Goal: Information Seeking & Learning: Learn about a topic

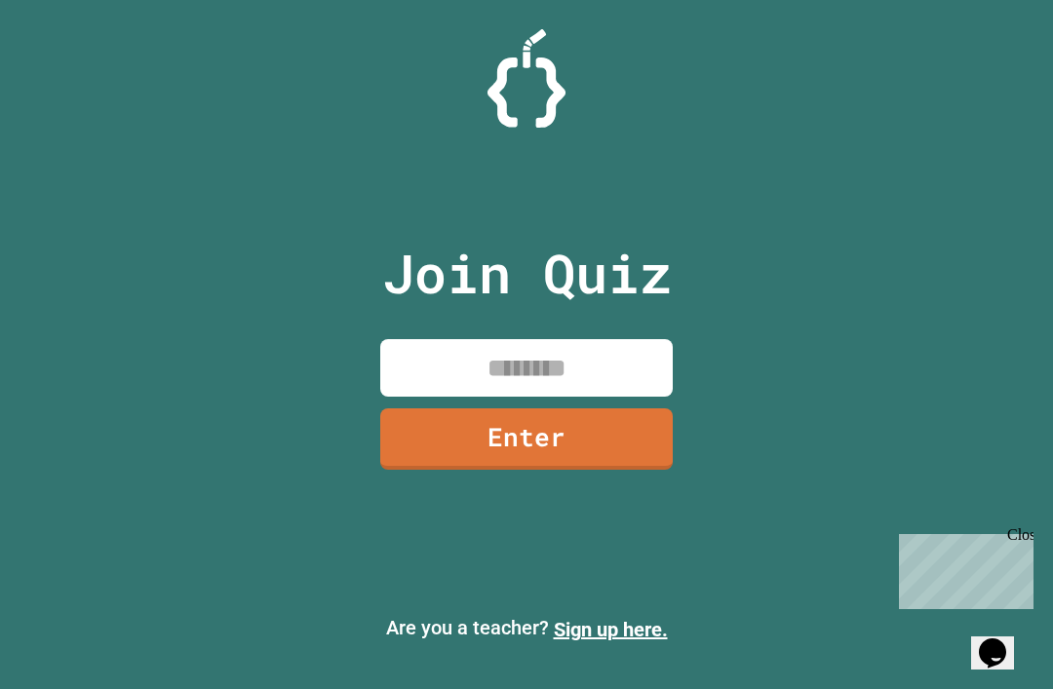
click at [431, 397] on input at bounding box center [526, 368] width 293 height 58
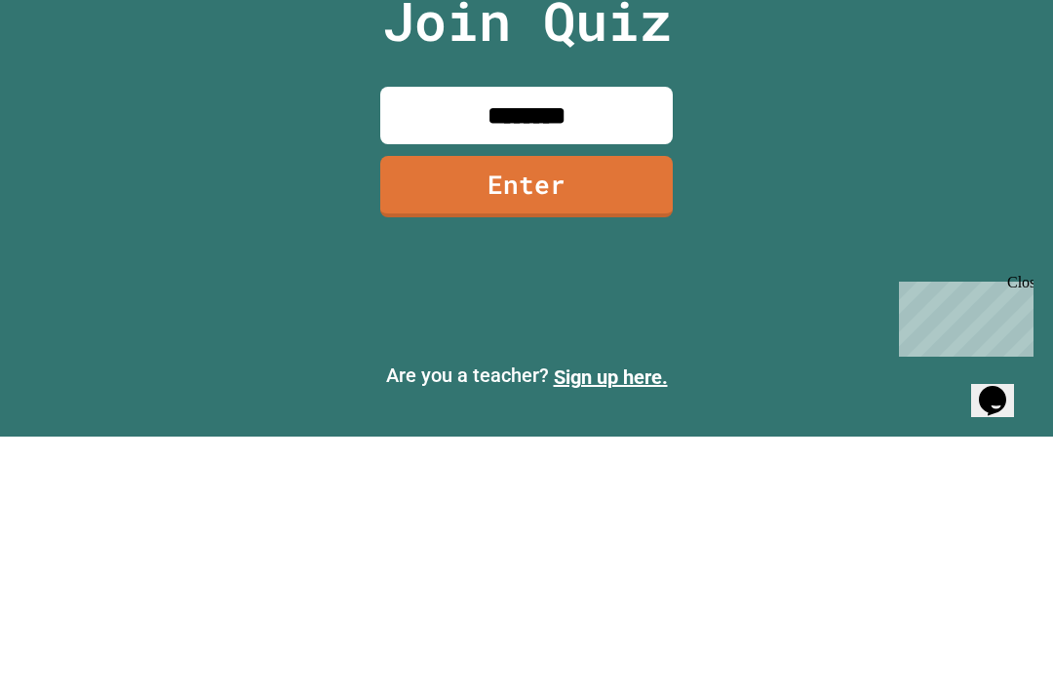
type input "********"
click at [422, 409] on link "Enter" at bounding box center [526, 439] width 293 height 61
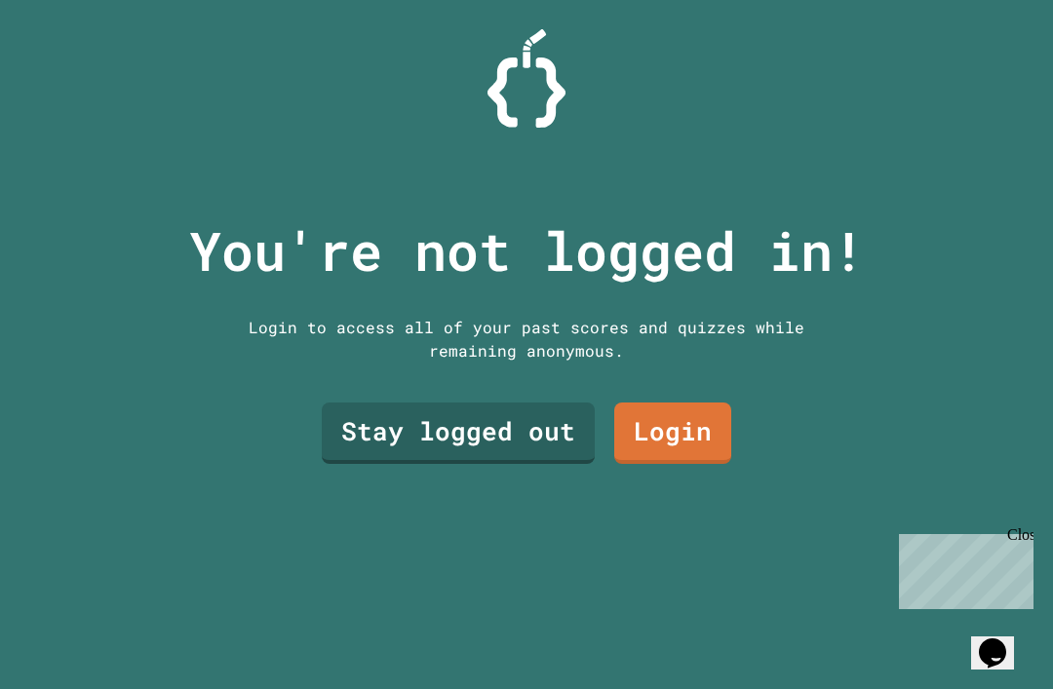
click at [444, 409] on link "Stay logged out" at bounding box center [458, 433] width 273 height 61
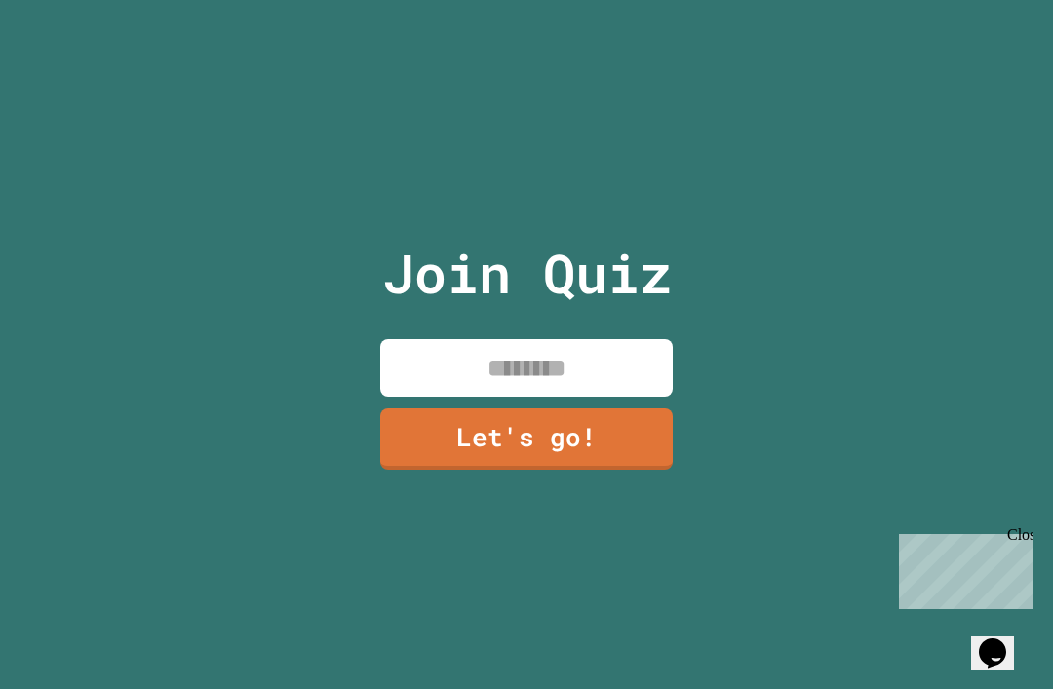
click at [427, 341] on input at bounding box center [526, 368] width 293 height 58
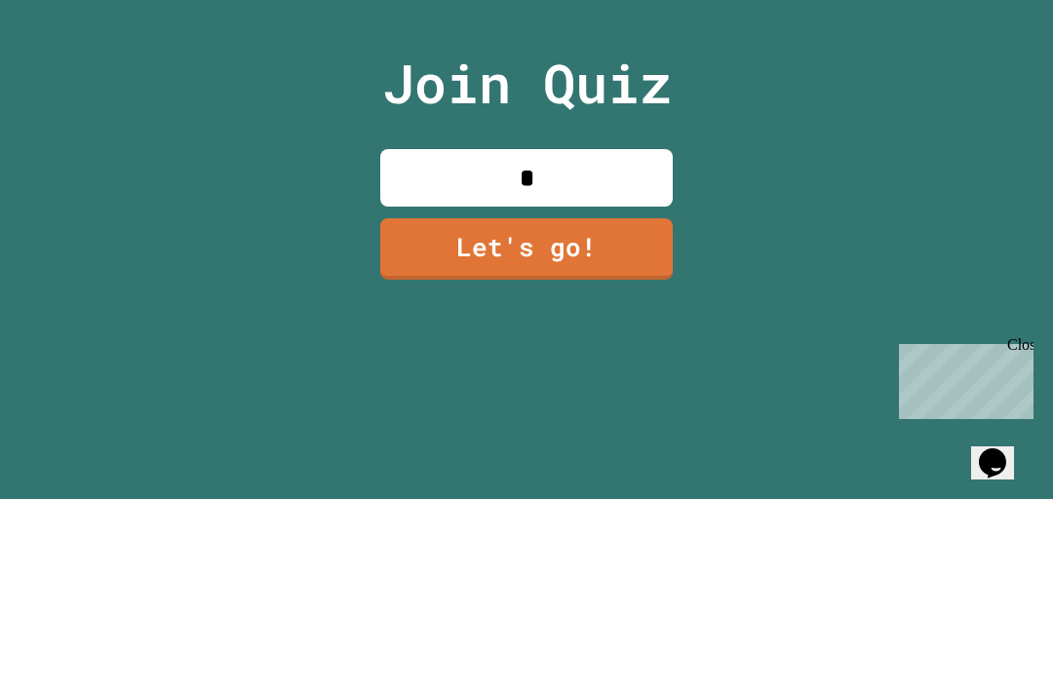
type input "**"
click at [523, 409] on link "Let's go!" at bounding box center [526, 439] width 293 height 61
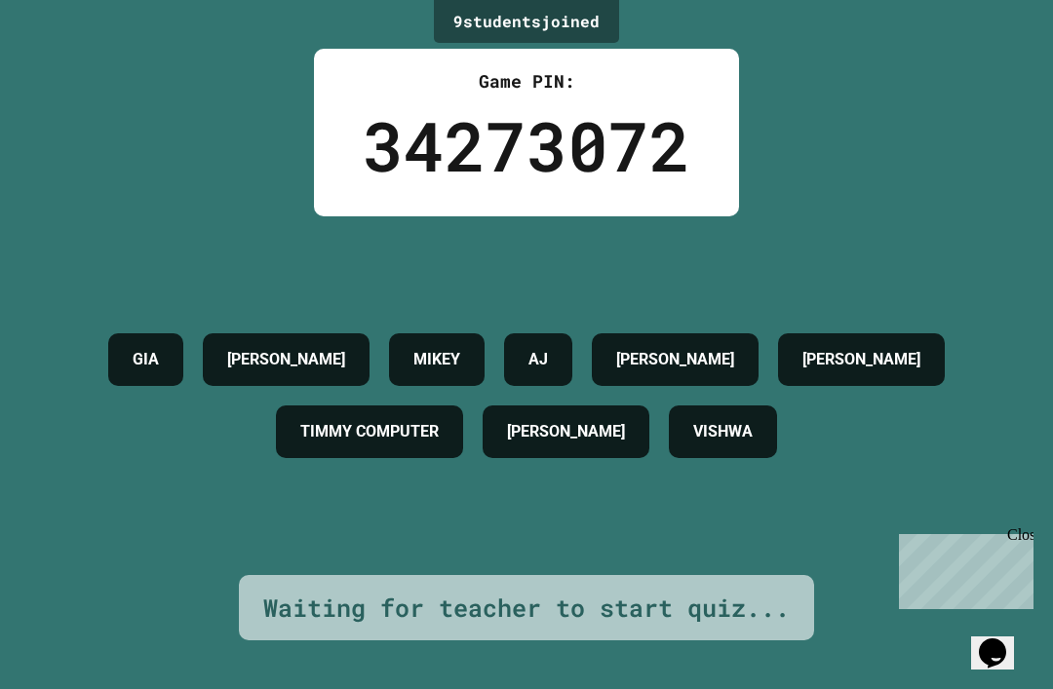
click at [182, 381] on div "GIA PRANEEL [PERSON_NAME] AJ [PERSON_NAME] [PERSON_NAME] [PERSON_NAME] COMPUTER…" at bounding box center [527, 396] width 956 height 144
click at [181, 381] on div "GIA PRANEEL [PERSON_NAME] AJ [PERSON_NAME] [PERSON_NAME] [PERSON_NAME] COMPUTER…" at bounding box center [527, 396] width 956 height 144
click at [276, 406] on div "TIMMY COMPUTER" at bounding box center [369, 432] width 187 height 53
click at [1042, 543] on span "Close" at bounding box center [1042, 535] width 0 height 17
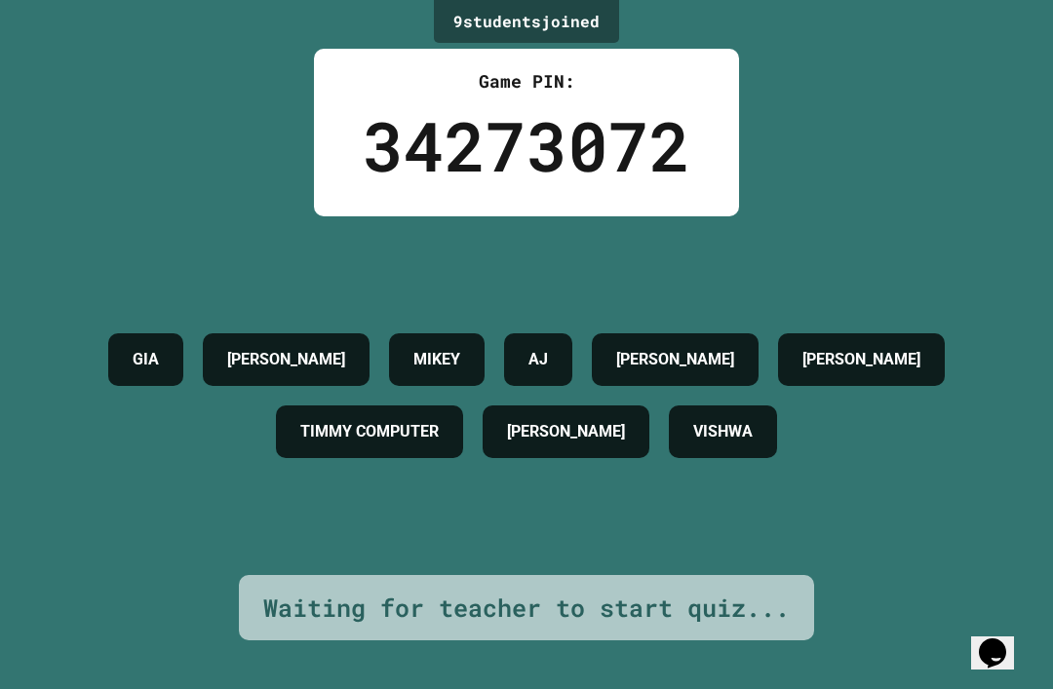
click at [1020, 558] on div "9 student s joined Game PIN: 34273072 [PERSON_NAME] [PERSON_NAME] [PERSON_NAME]…" at bounding box center [526, 344] width 1053 height 689
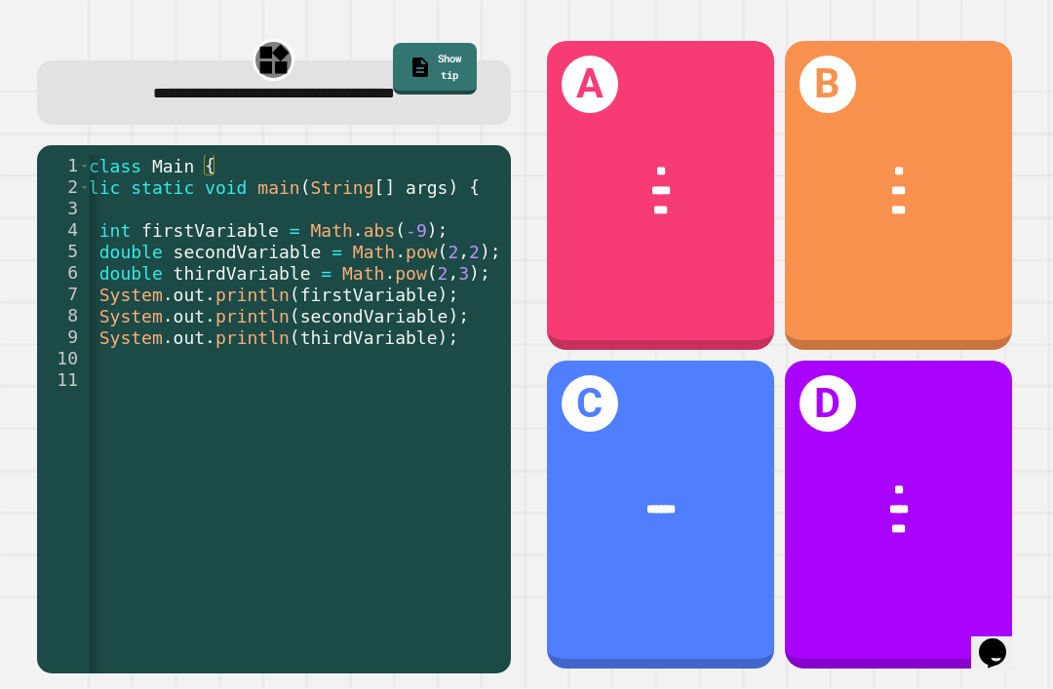
scroll to position [0, 83]
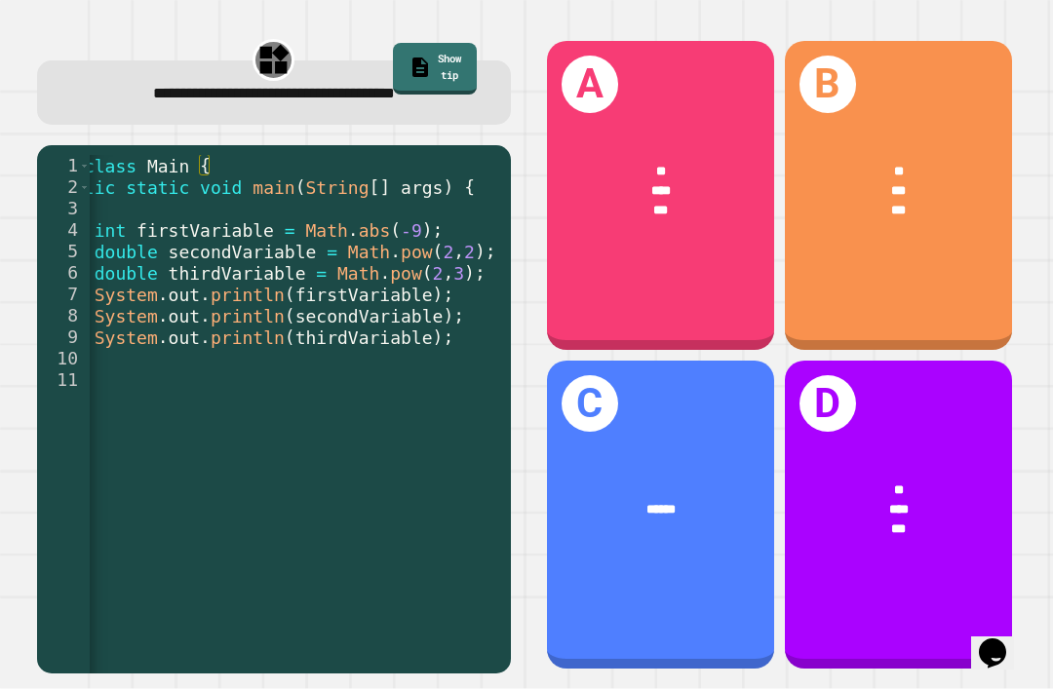
click at [0, 377] on html "**********" at bounding box center [526, 344] width 1053 height 689
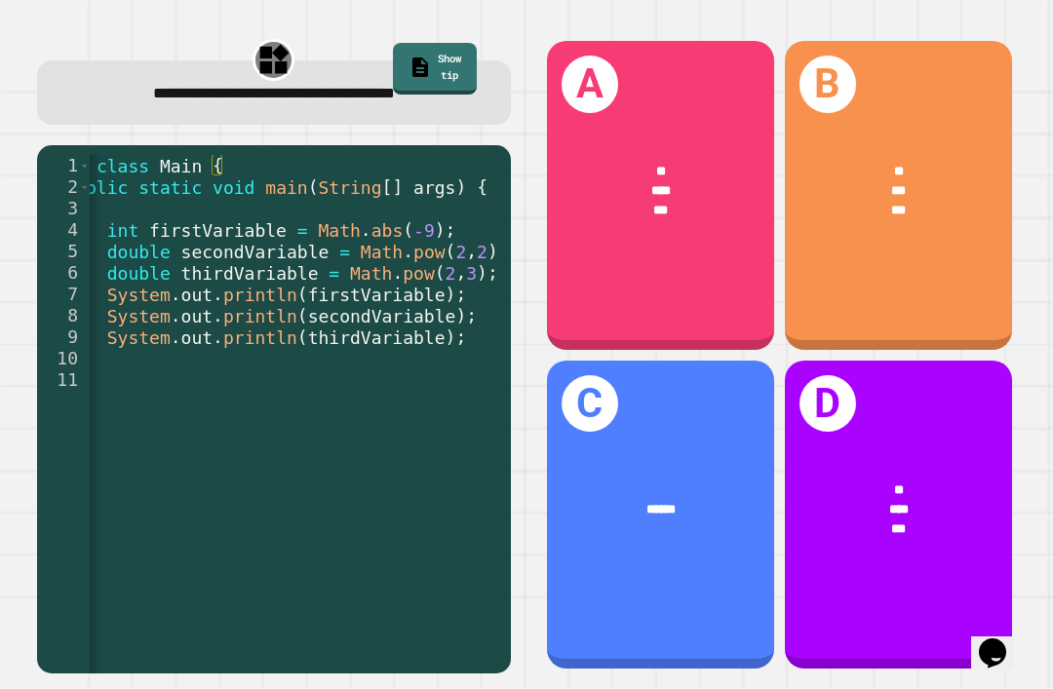
scroll to position [0, 75]
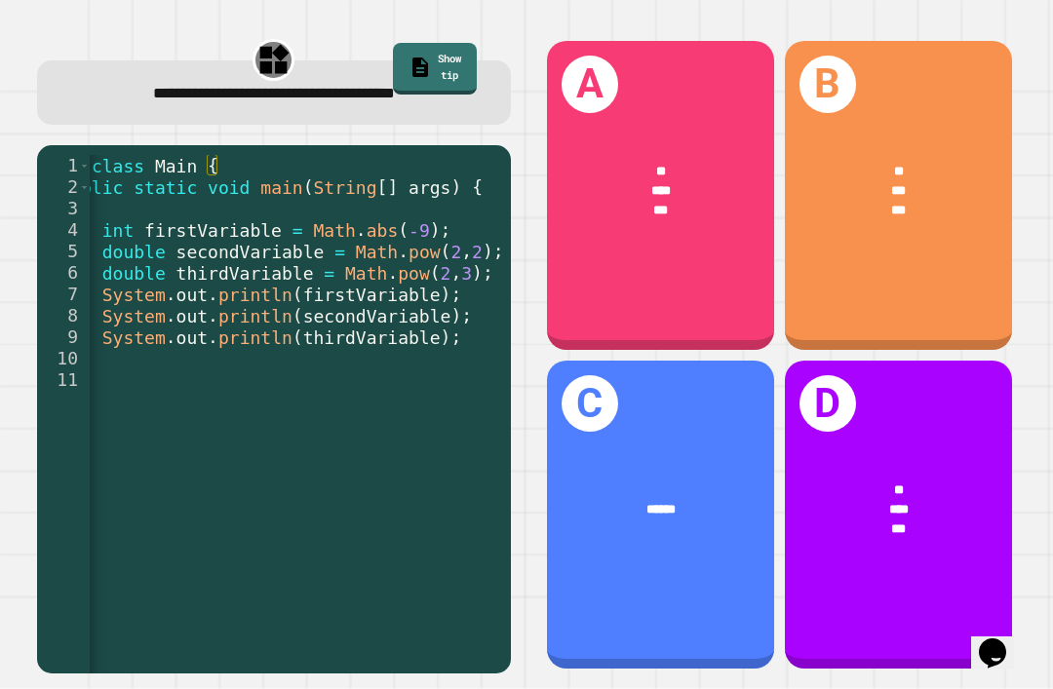
click at [959, 402] on div "D * *** ***" at bounding box center [898, 515] width 227 height 309
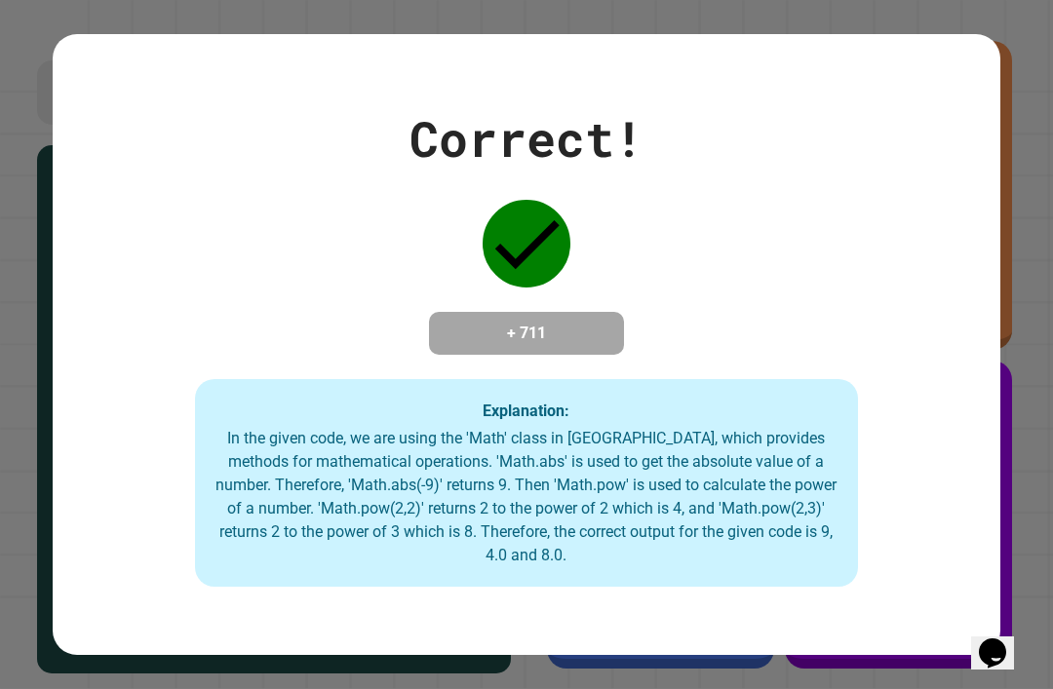
scroll to position [0, 0]
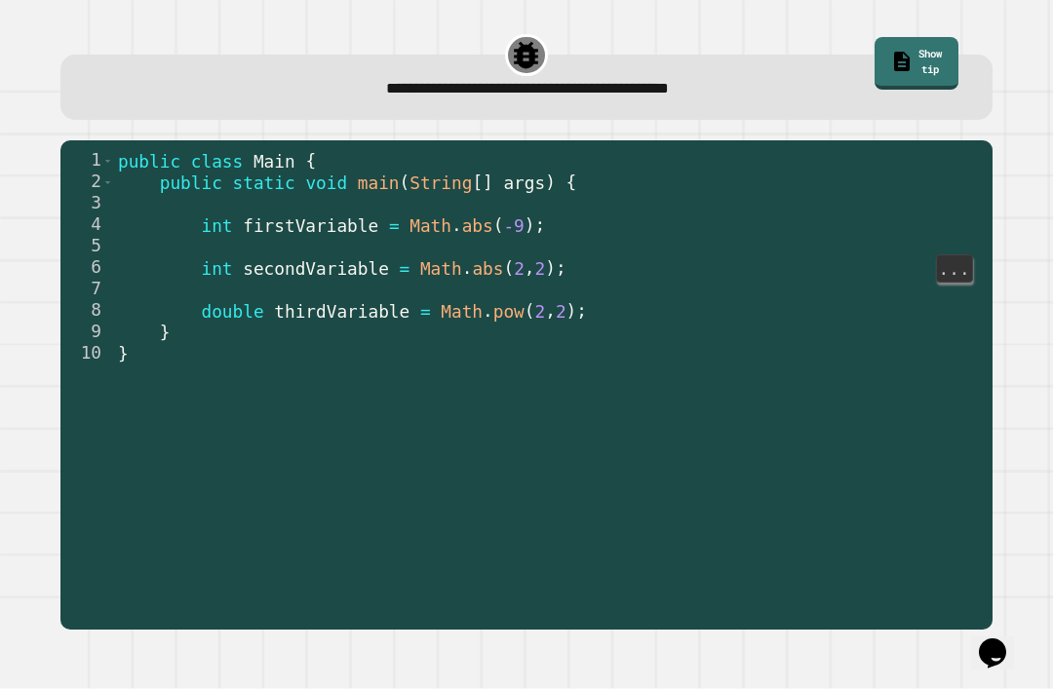
click at [921, 48] on link "Show tip" at bounding box center [917, 63] width 84 height 53
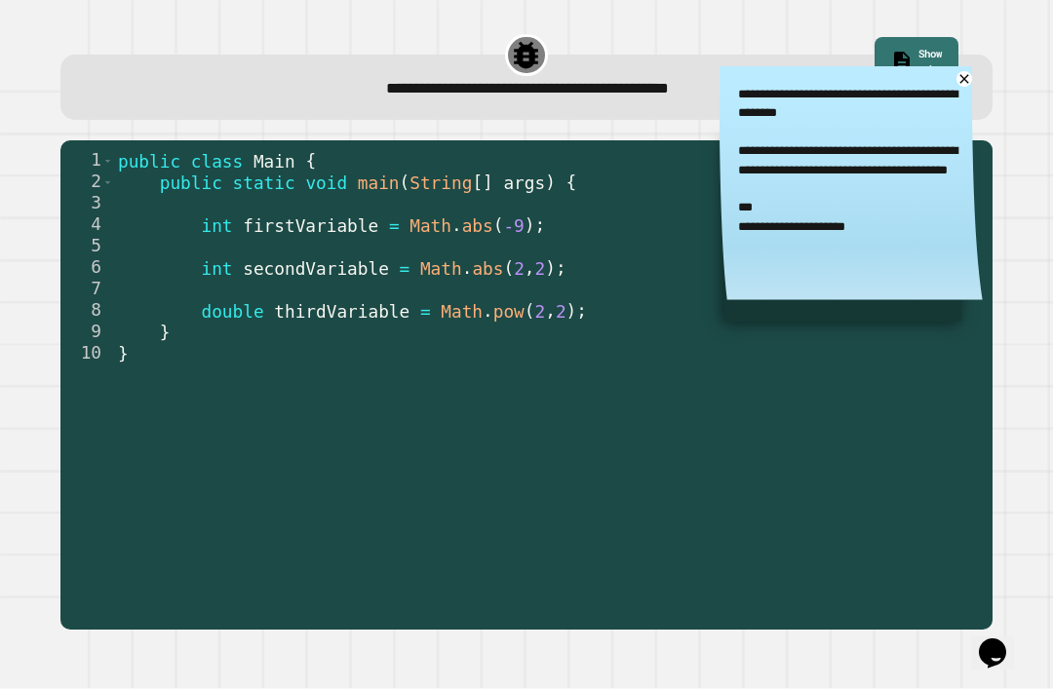
click at [891, 52] on link "Show tip" at bounding box center [917, 63] width 84 height 53
click at [927, 57] on link "Show tip" at bounding box center [917, 63] width 84 height 53
click at [907, 30] on div "**********" at bounding box center [526, 330] width 1011 height 619
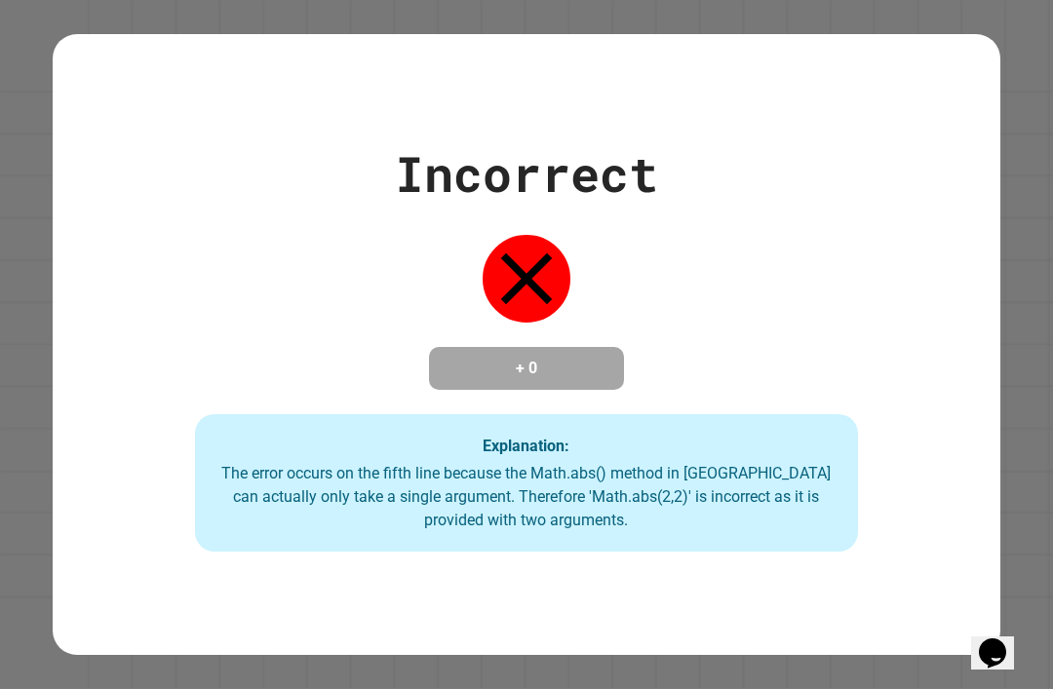
click at [219, 268] on div "Incorrect + 0 Explanation: The error occurs on the fifth line because the Math.…" at bounding box center [527, 345] width 948 height 415
click at [237, 314] on div "Incorrect + 0 Explanation: The error occurs on the fifth line because the Math.…" at bounding box center [527, 345] width 948 height 415
click at [1051, 110] on div "Incorrect + 0 Explanation: The error occurs on the fifth line because the Math.…" at bounding box center [526, 344] width 1053 height 689
click at [147, 225] on div "Incorrect + 0 Explanation: The error occurs on the fifth line because the Math.…" at bounding box center [527, 345] width 948 height 415
click at [3, 199] on div "Incorrect + 0 Explanation: The error occurs on the fifth line because the Math.…" at bounding box center [526, 344] width 1053 height 689
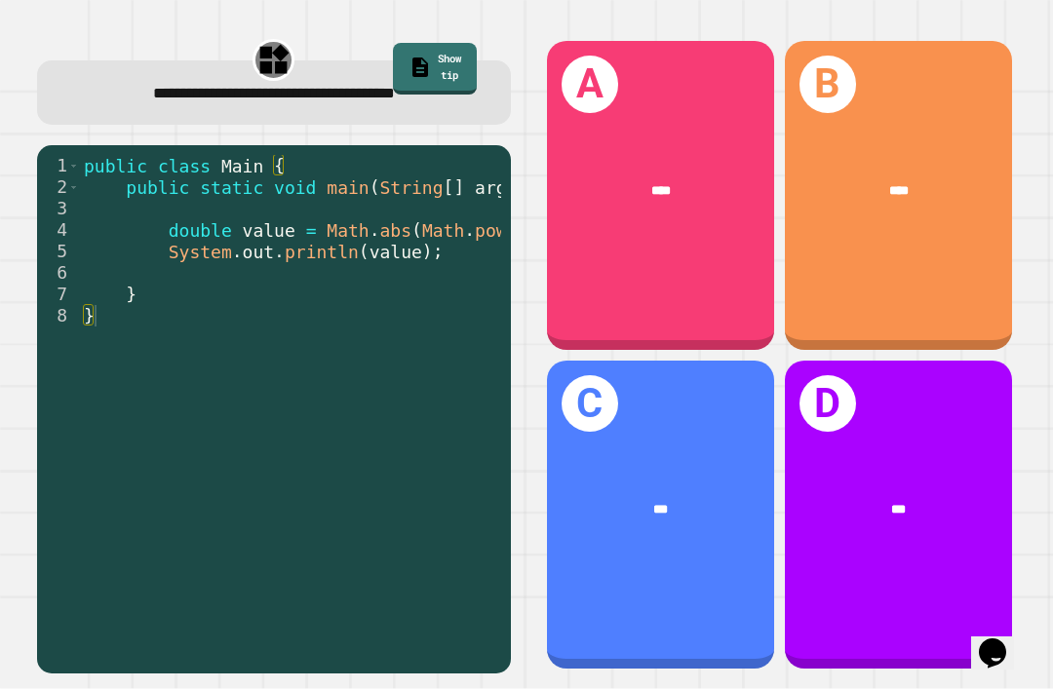
click at [734, 272] on div "A ****" at bounding box center [660, 195] width 227 height 309
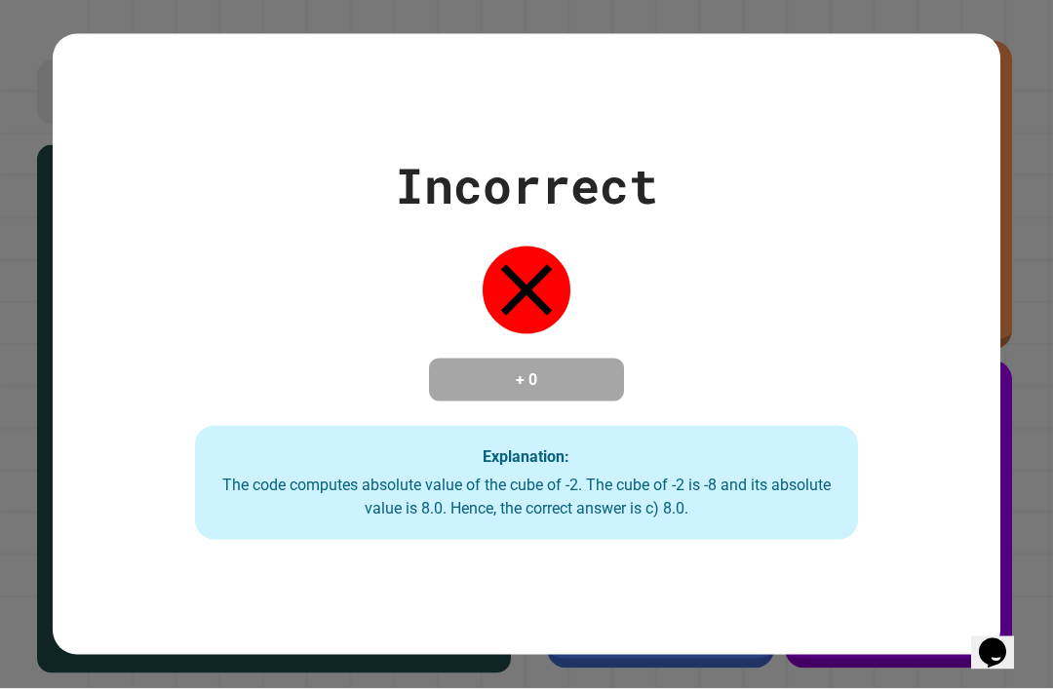
scroll to position [16, 0]
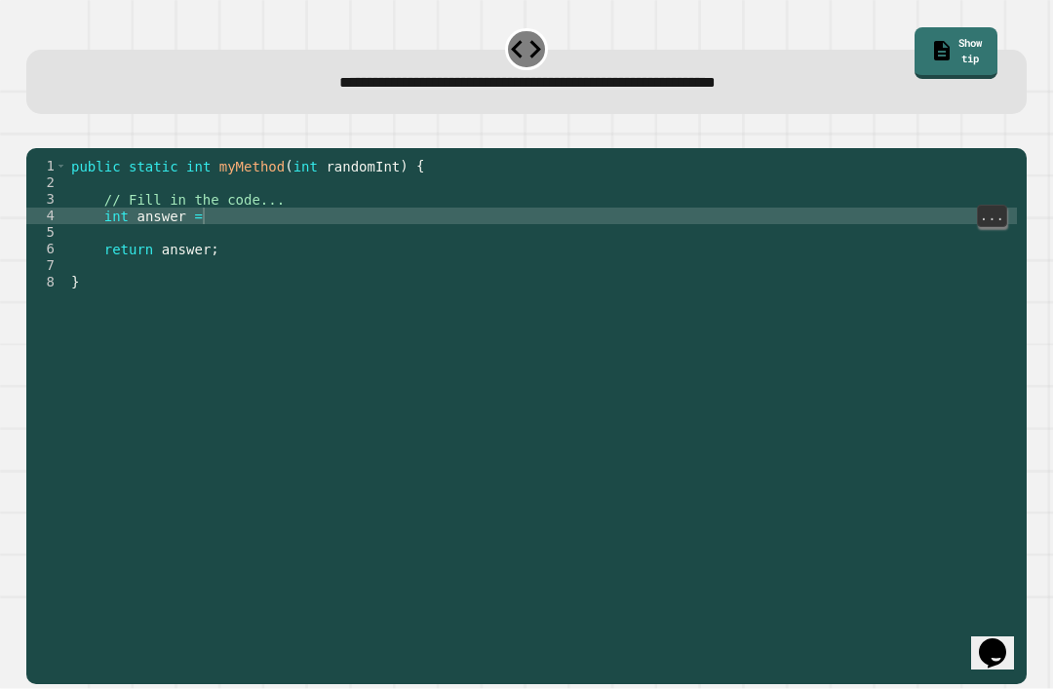
click at [222, 238] on div "public static int myMethod ( int randomInt ) { // Fill in the code... int answe…" at bounding box center [542, 440] width 950 height 564
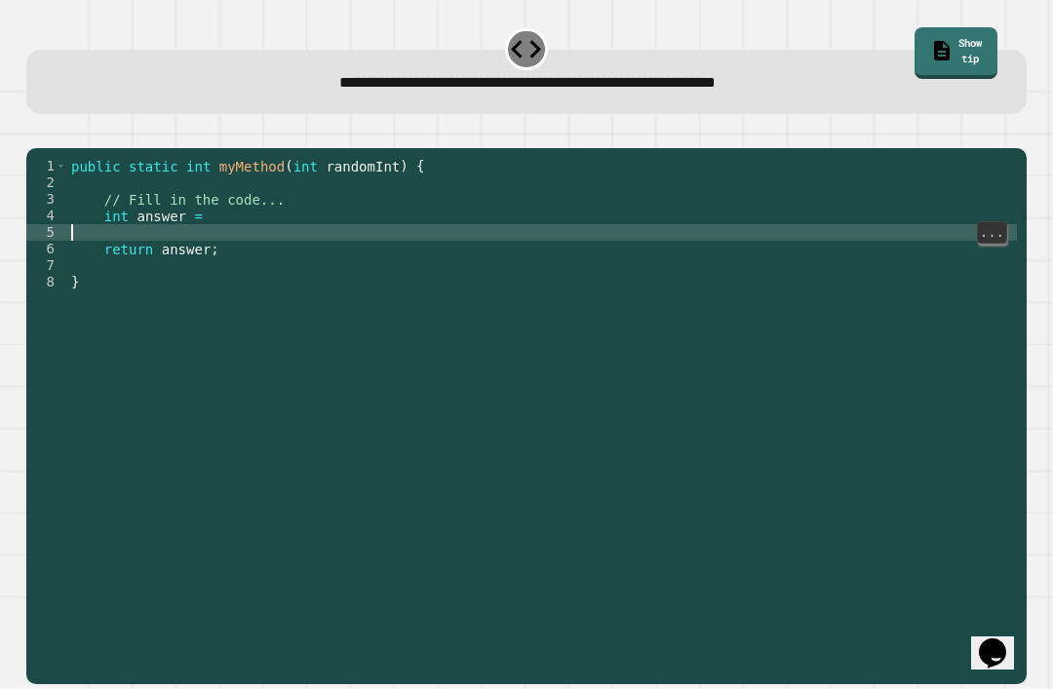
scroll to position [15, 0]
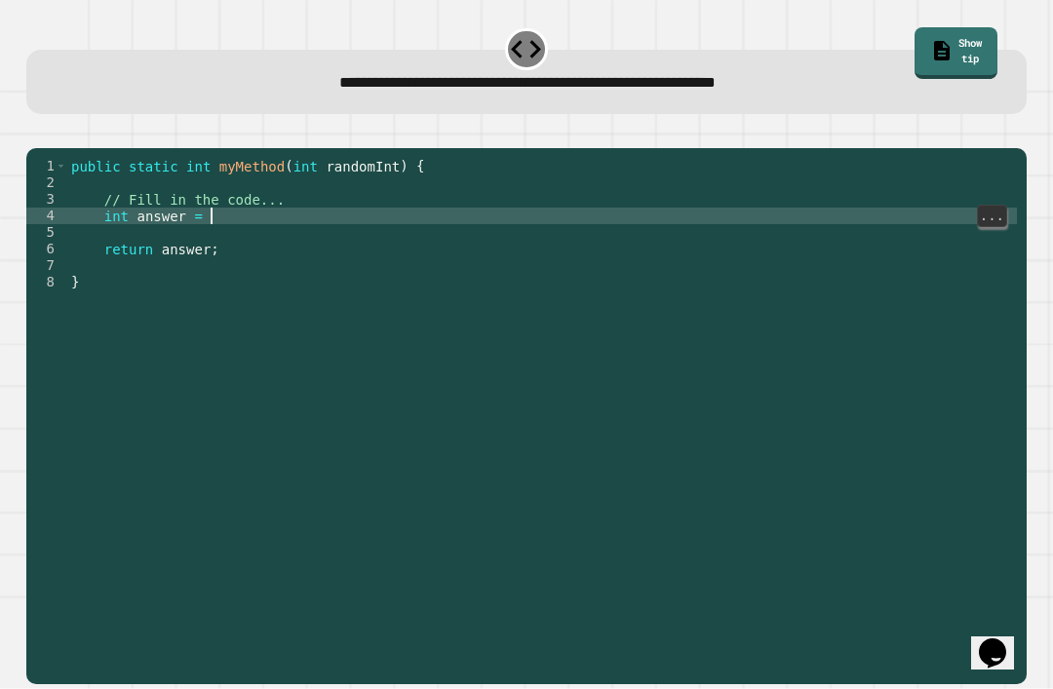
click at [220, 220] on div "public static int myMethod ( int randomInt ) { // Fill in the code... int answe…" at bounding box center [542, 440] width 950 height 564
click at [287, 233] on div "public static int myMethod ( int randomInt ) { // Fill in the code... int answe…" at bounding box center [542, 440] width 950 height 564
click at [442, 228] on div "public static int myMethod ( int randomInt ) { // Fill in the code... int answe…" at bounding box center [542, 440] width 950 height 564
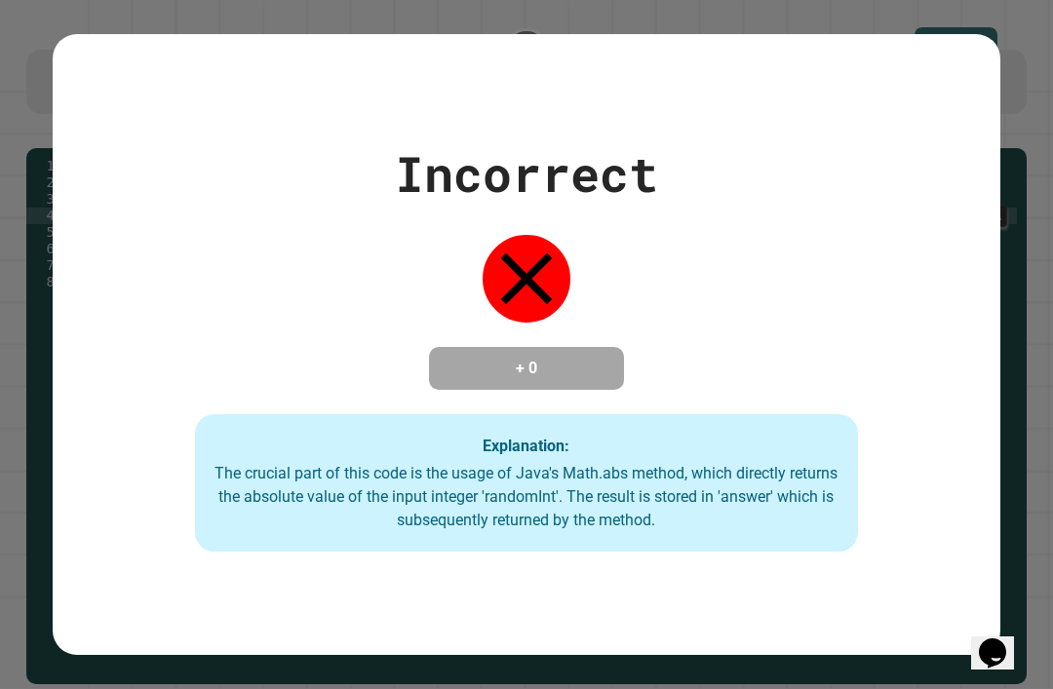
type textarea "**********"
click at [1022, 672] on div "Incorrect + 0 Explanation: The crucial part of this code is the usage of Java's…" at bounding box center [526, 344] width 1053 height 689
click at [1008, 666] on button "Opens Chat This icon Opens the chat window." at bounding box center [992, 653] width 43 height 33
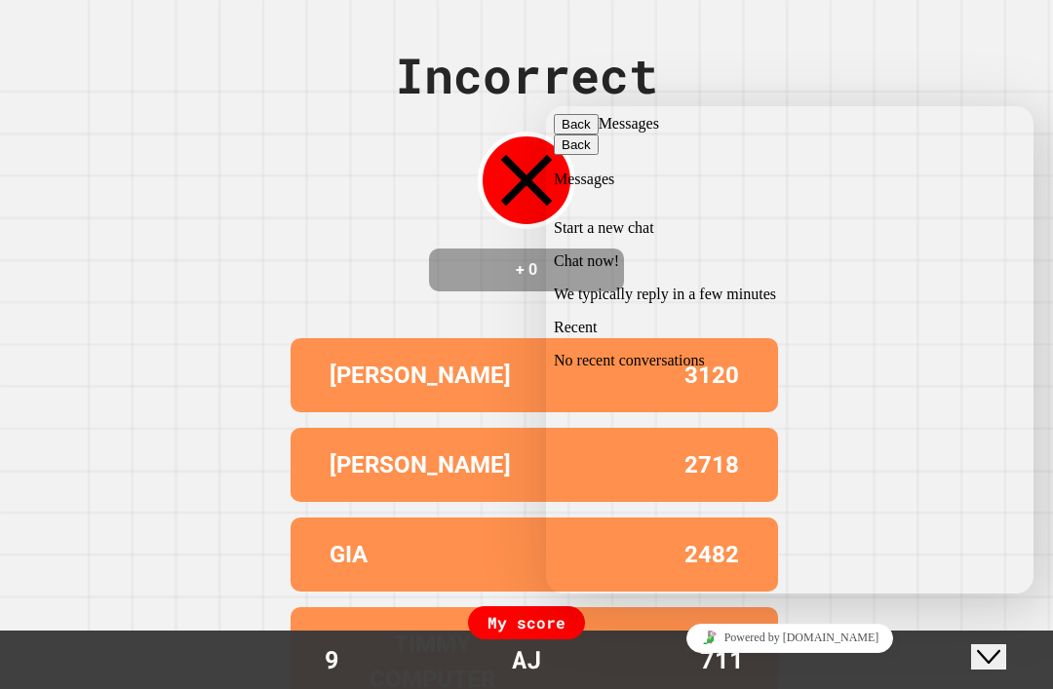
click at [204, 454] on div "Incorrect + 0 [PERSON_NAME] 3120 [PERSON_NAME] 2718 GIA 2482 TIMMY COMPUTER 236…" at bounding box center [526, 344] width 1053 height 689
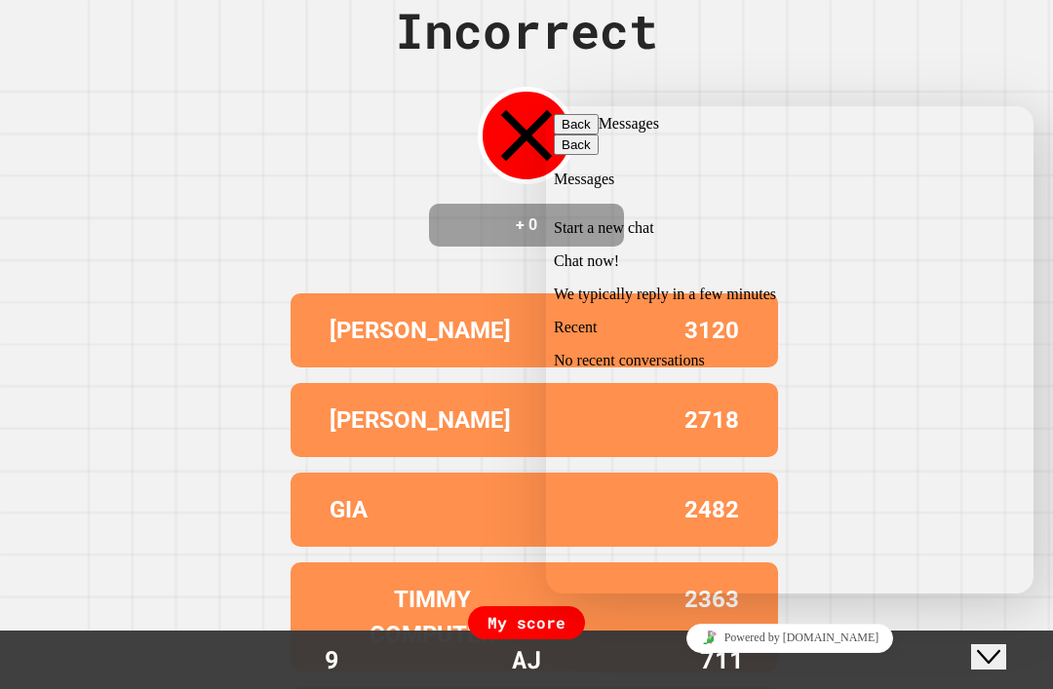
scroll to position [44, 0]
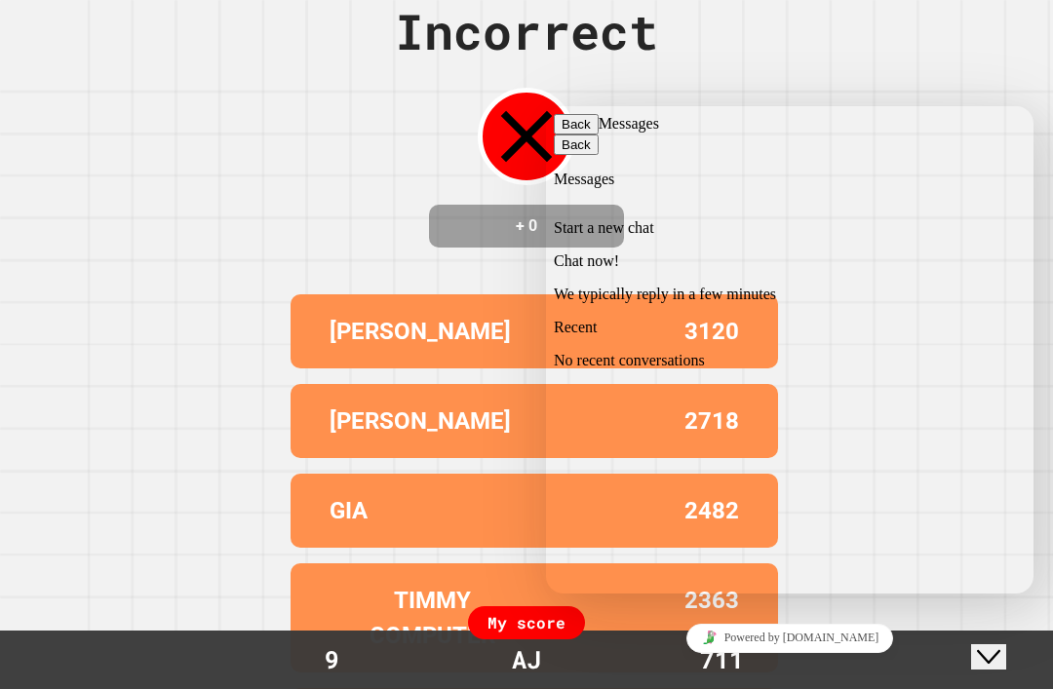
click at [977, 646] on div "Close Chat This icon closes the chat window." at bounding box center [988, 657] width 23 height 23
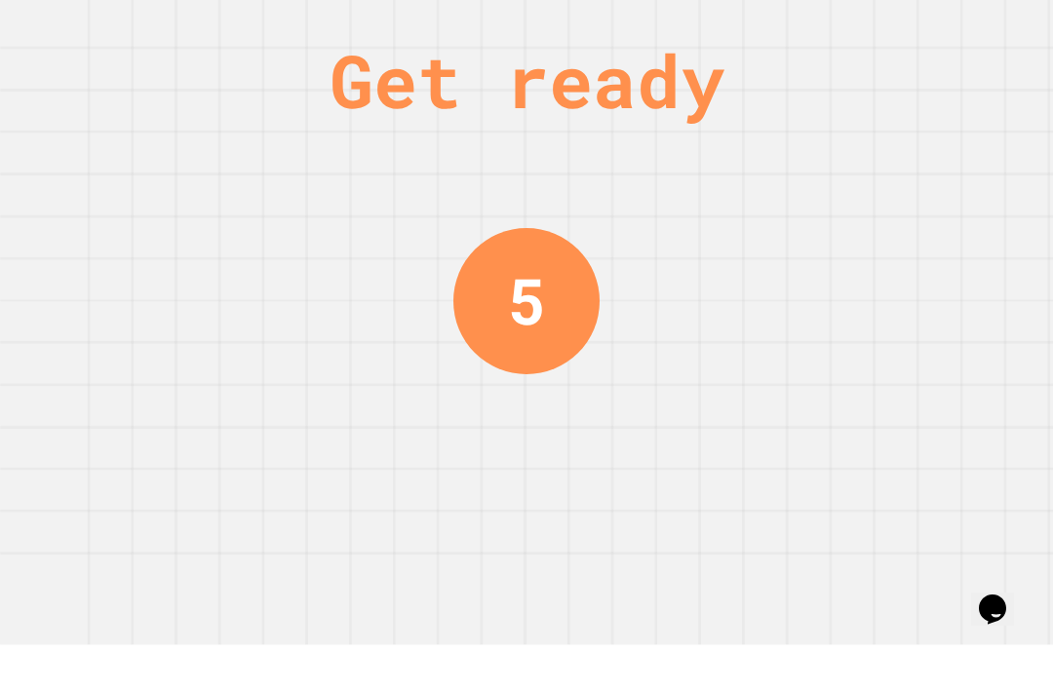
scroll to position [0, 0]
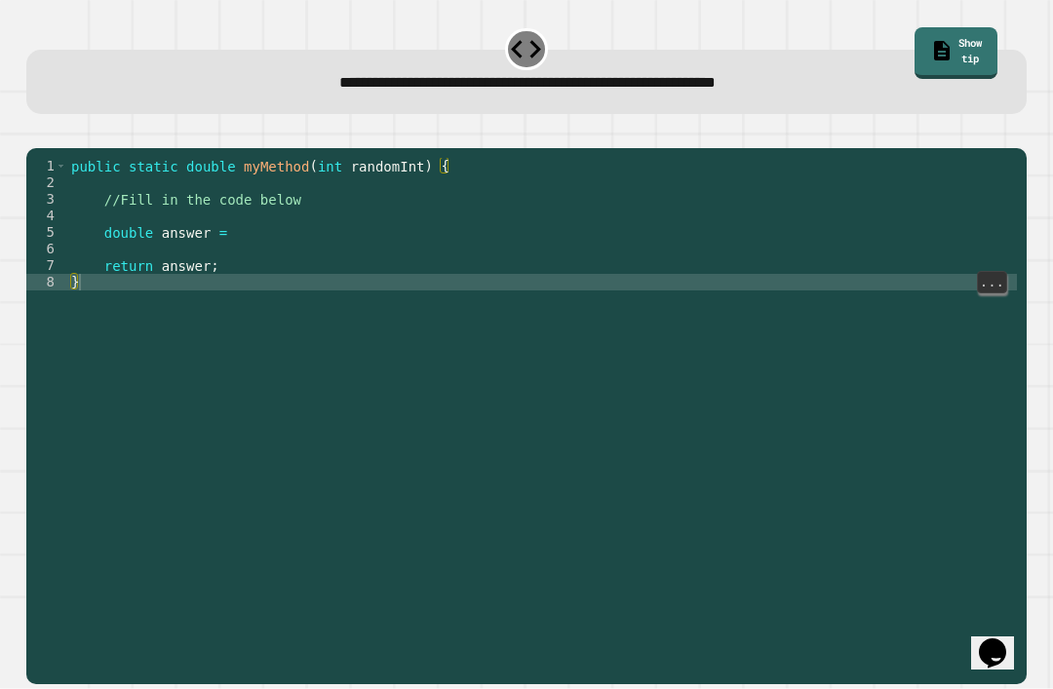
click at [80, 293] on div "public static double myMethod ( int randomInt ) { //Fill in the code below doub…" at bounding box center [542, 440] width 950 height 564
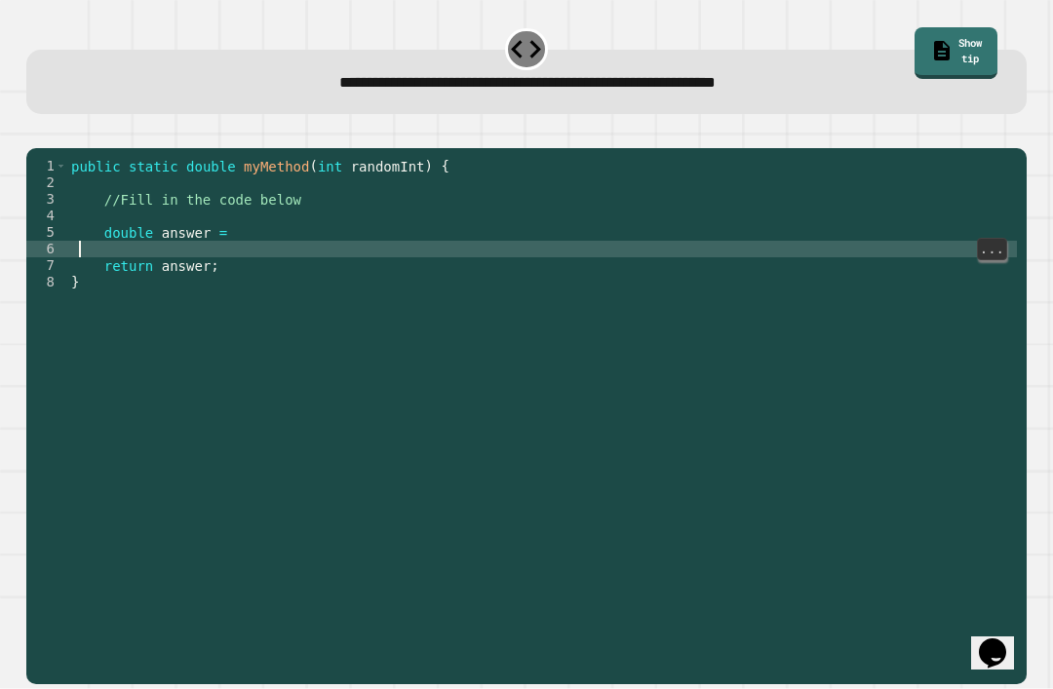
click at [84, 253] on div "public static double myMethod ( int randomInt ) { //Fill in the code below doub…" at bounding box center [542, 440] width 950 height 564
click at [68, 267] on div "public static double myMethod ( int randomInt ) { //Fill in the code below doub…" at bounding box center [542, 440] width 950 height 564
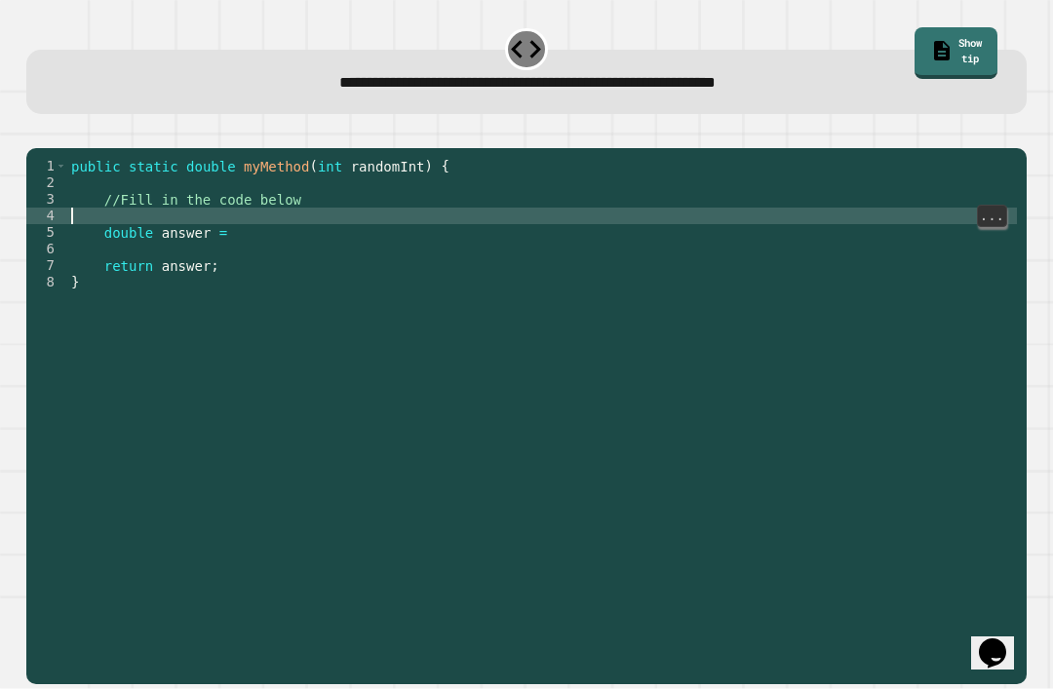
click at [137, 216] on div "public static double myMethod ( int randomInt ) { //Fill in the code below doub…" at bounding box center [542, 440] width 950 height 564
type textarea "*"
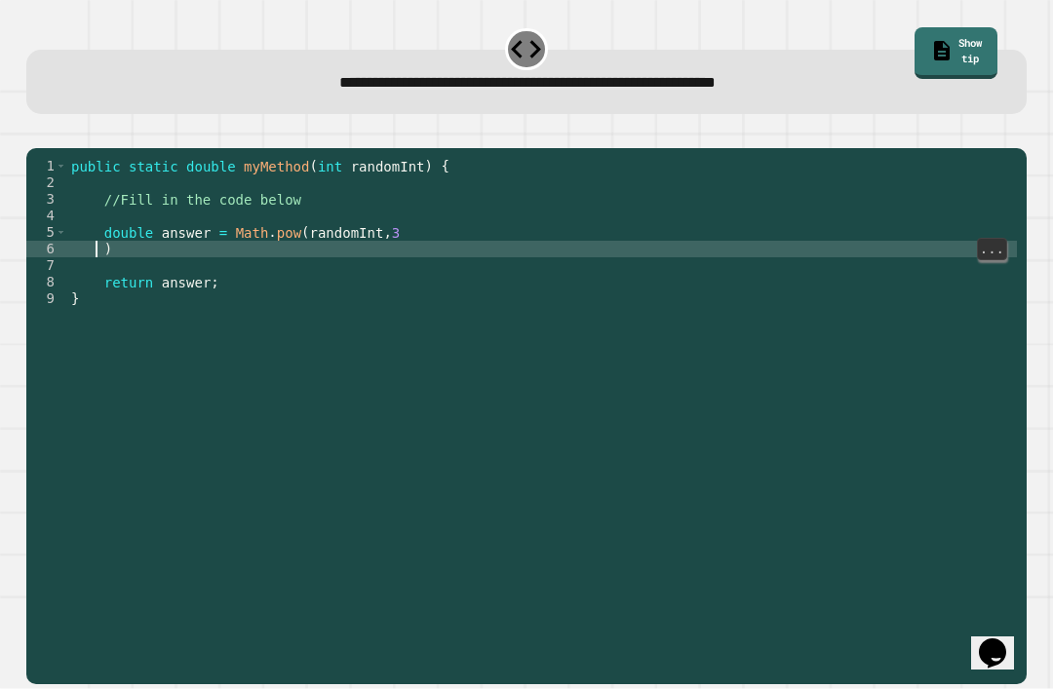
scroll to position [0, 1]
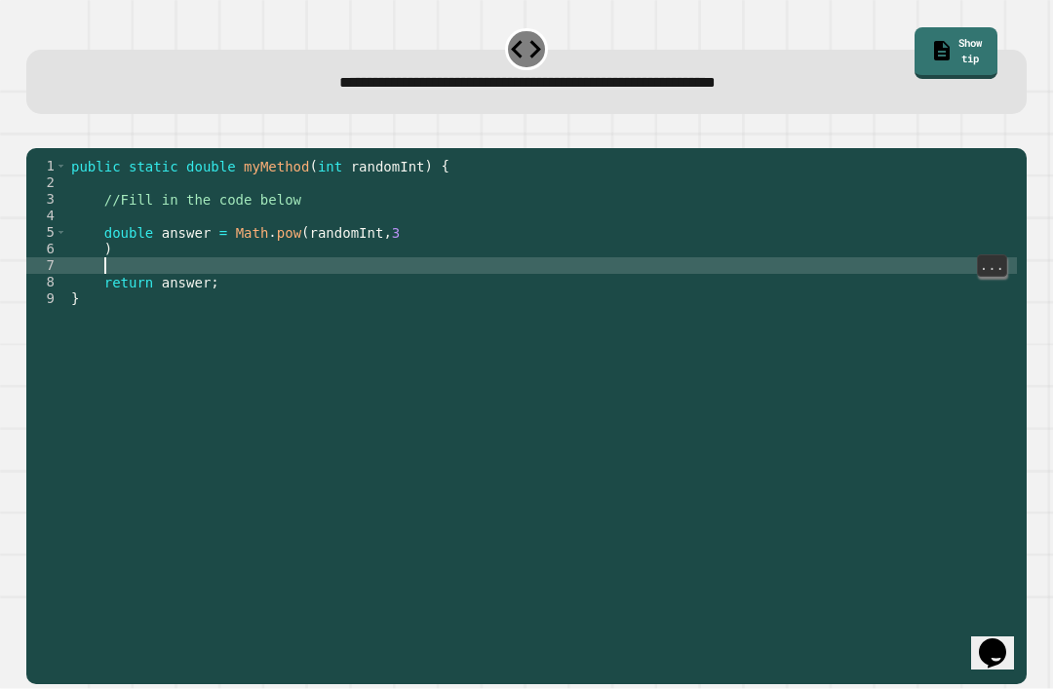
click at [119, 264] on div "public static double myMethod ( int randomInt ) { //Fill in the code below doub…" at bounding box center [542, 440] width 950 height 564
click at [104, 255] on div "public static double myMethod ( int randomInt ) { //Fill in the code below doub…" at bounding box center [542, 440] width 950 height 564
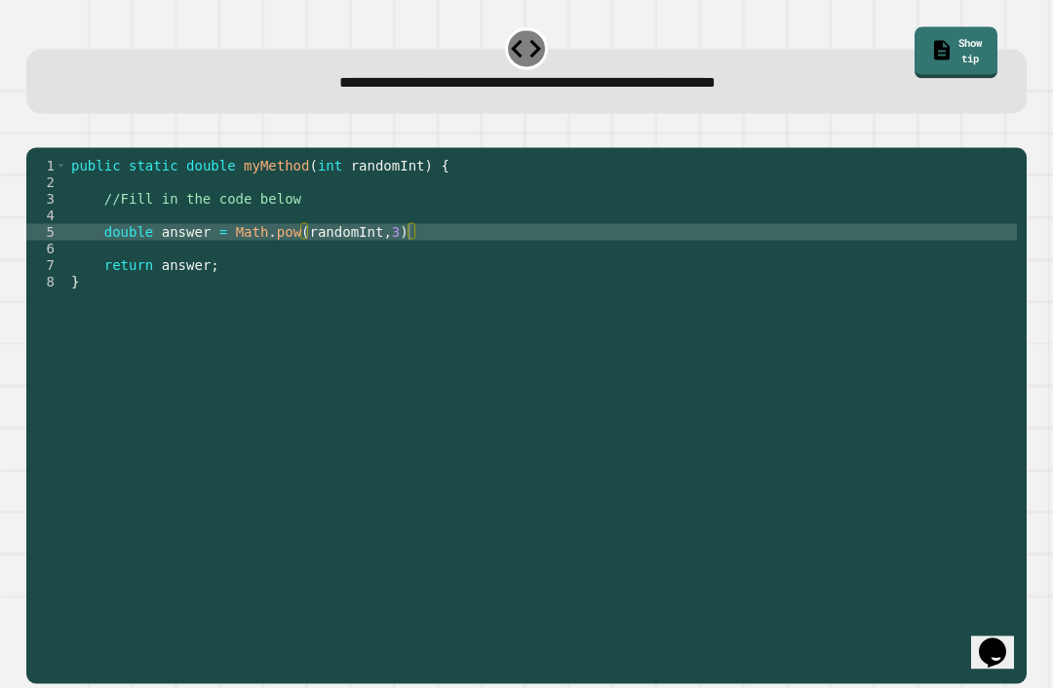
scroll to position [24, 0]
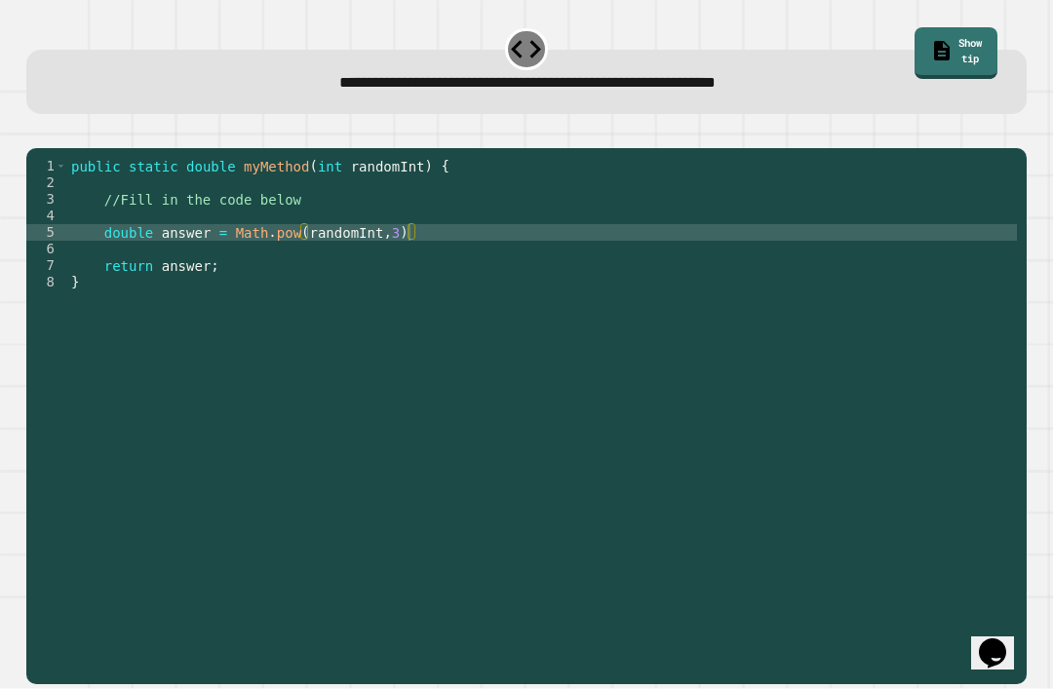
click at [53, 138] on icon "button" at bounding box center [49, 145] width 11 height 14
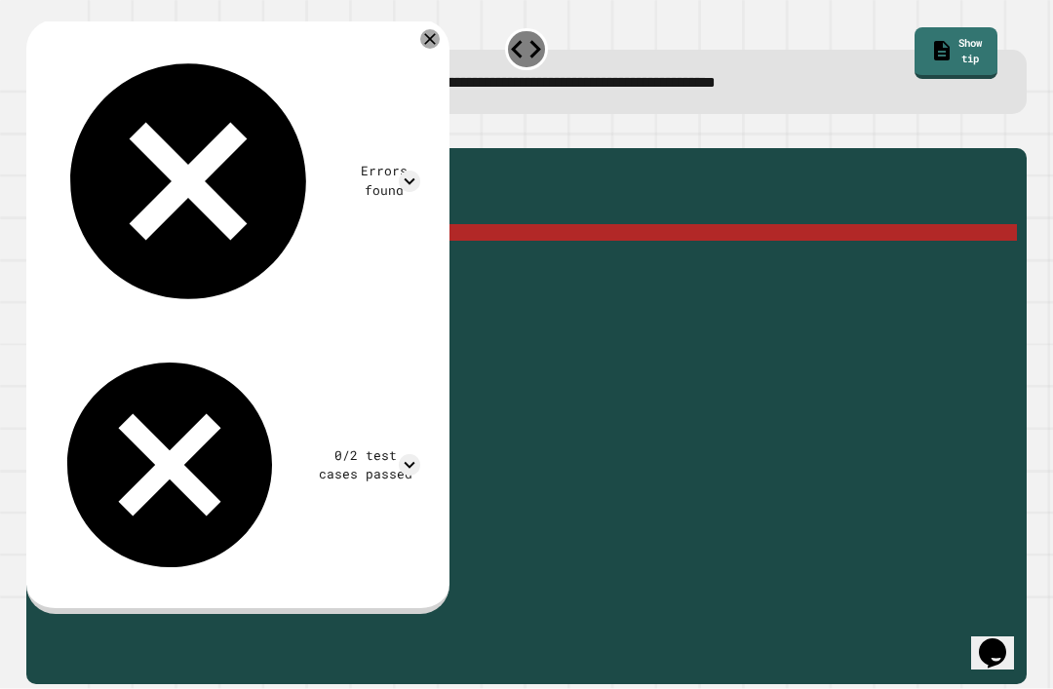
scroll to position [0, 0]
click at [145, 256] on div "public static double myMethod ( int randomInt ) { //Fill in the code below doub…" at bounding box center [542, 440] width 950 height 564
click at [396, 267] on div "public static double myMethod ( int randomInt ) { //Fill in the code below doub…" at bounding box center [542, 440] width 950 height 564
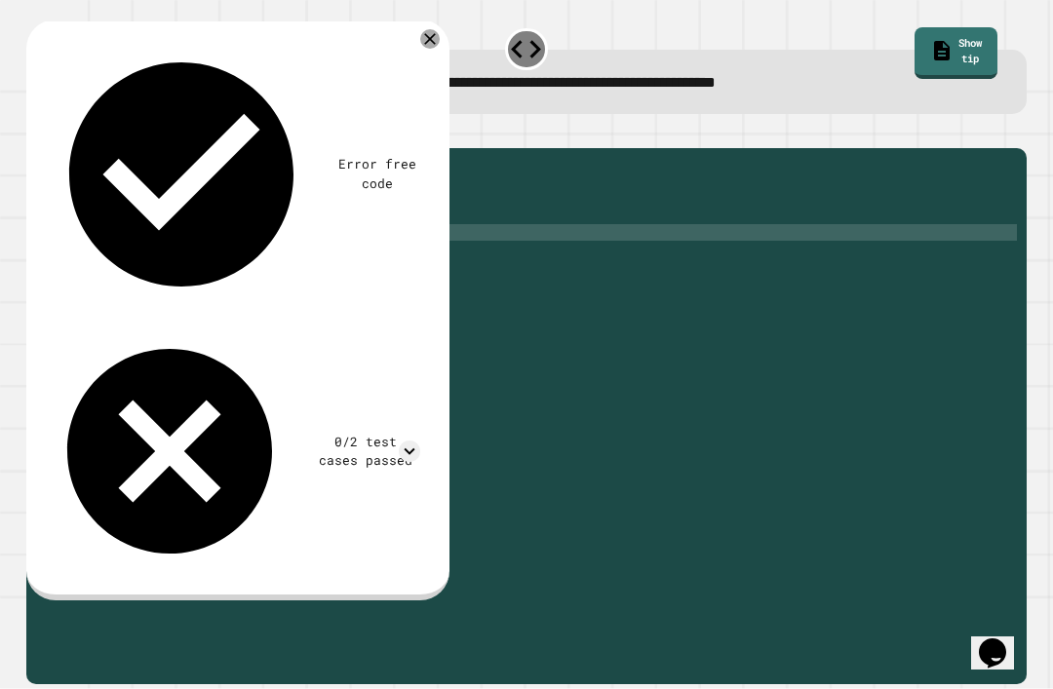
click at [36, 133] on icon "button" at bounding box center [36, 133] width 0 height 0
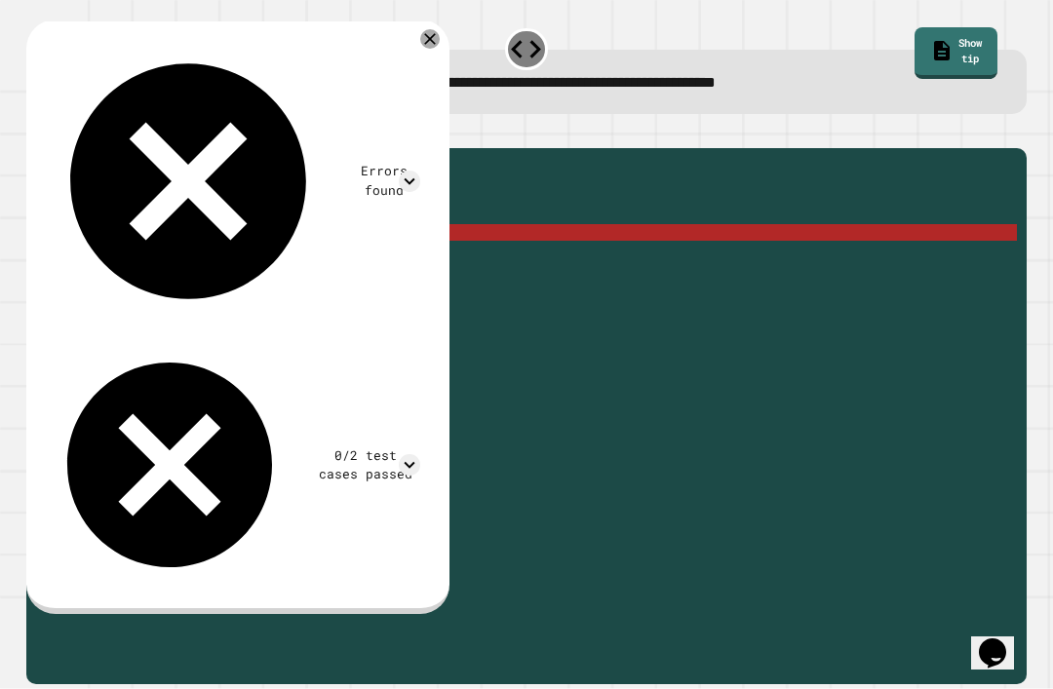
click at [396, 260] on div "public static double myMethod ( int randomInt ) { //Fill in the code below doub…" at bounding box center [542, 440] width 950 height 564
click at [391, 258] on div "public static double myMethod ( int randomInt ) { //Fill in the code below doub…" at bounding box center [542, 440] width 950 height 564
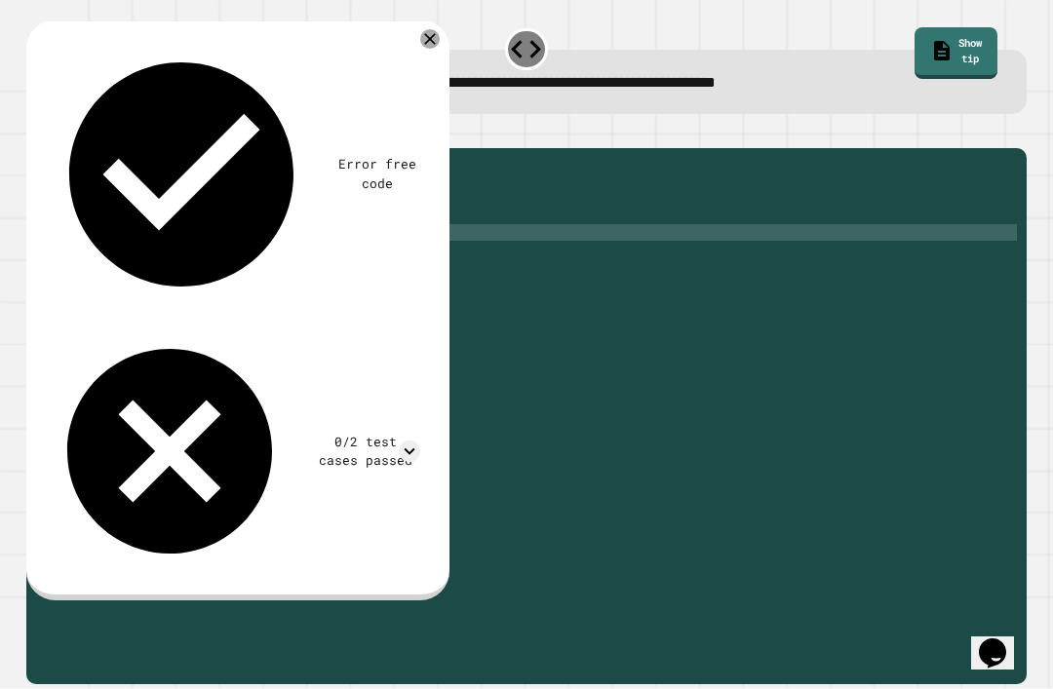
scroll to position [0, 23]
click at [309, 254] on div "public static double myMethod ( int randomInt ) { //Fill in the code below doub…" at bounding box center [542, 440] width 950 height 564
click at [319, 267] on div "public static double myMethod ( int randomInt ) { //Fill in the code below doub…" at bounding box center [542, 440] width 950 height 564
type textarea "**********"
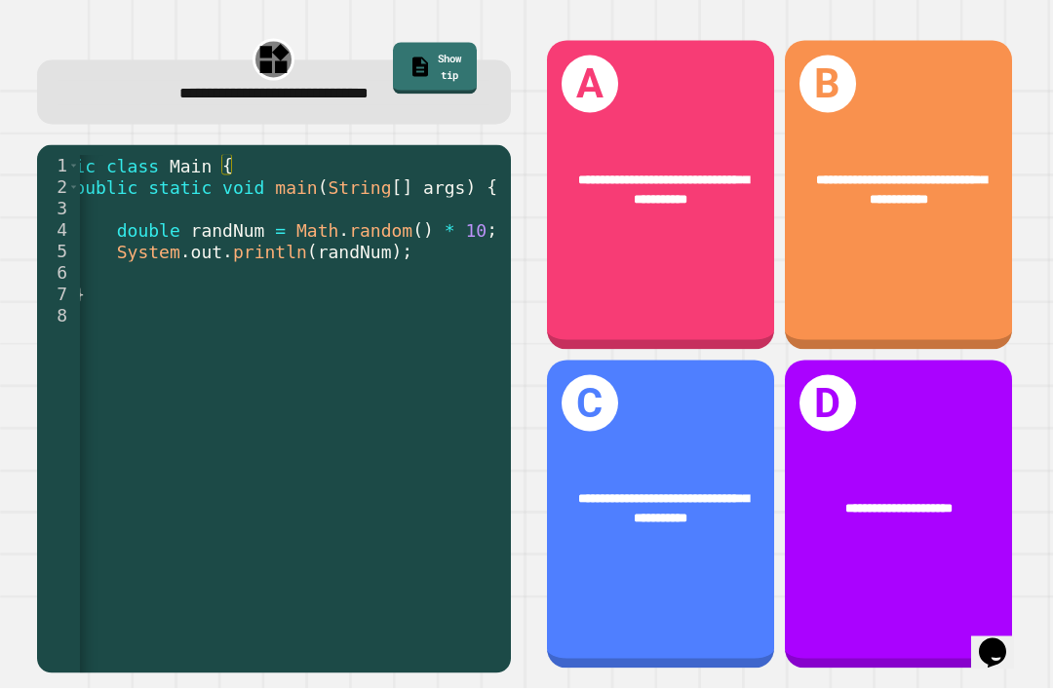
scroll to position [60, 0]
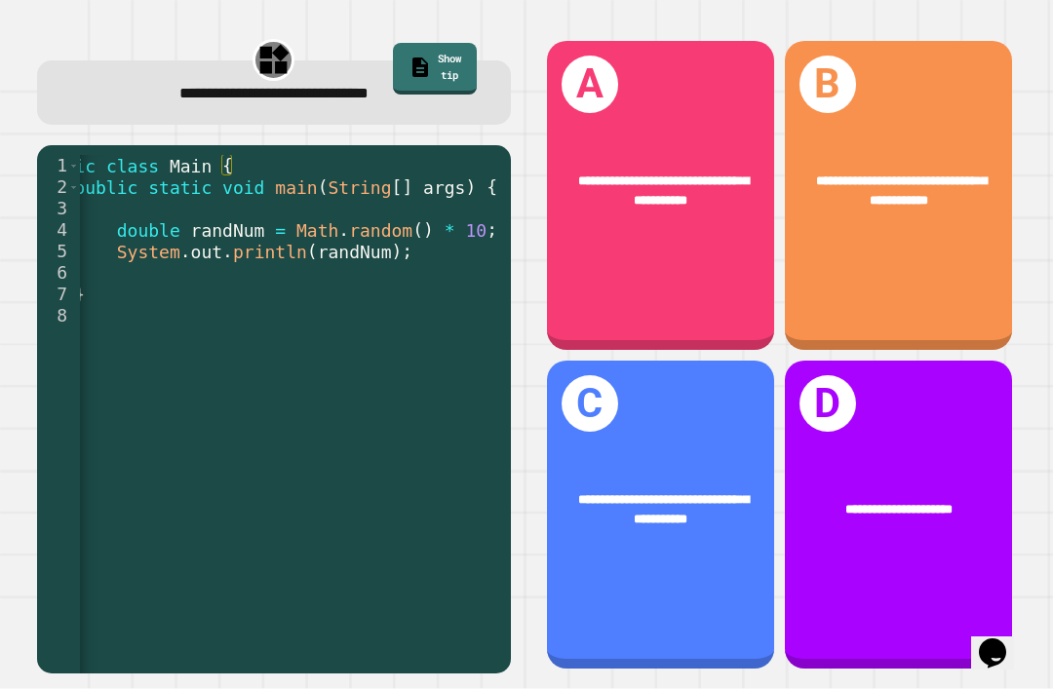
click at [668, 465] on div "**********" at bounding box center [660, 510] width 227 height 90
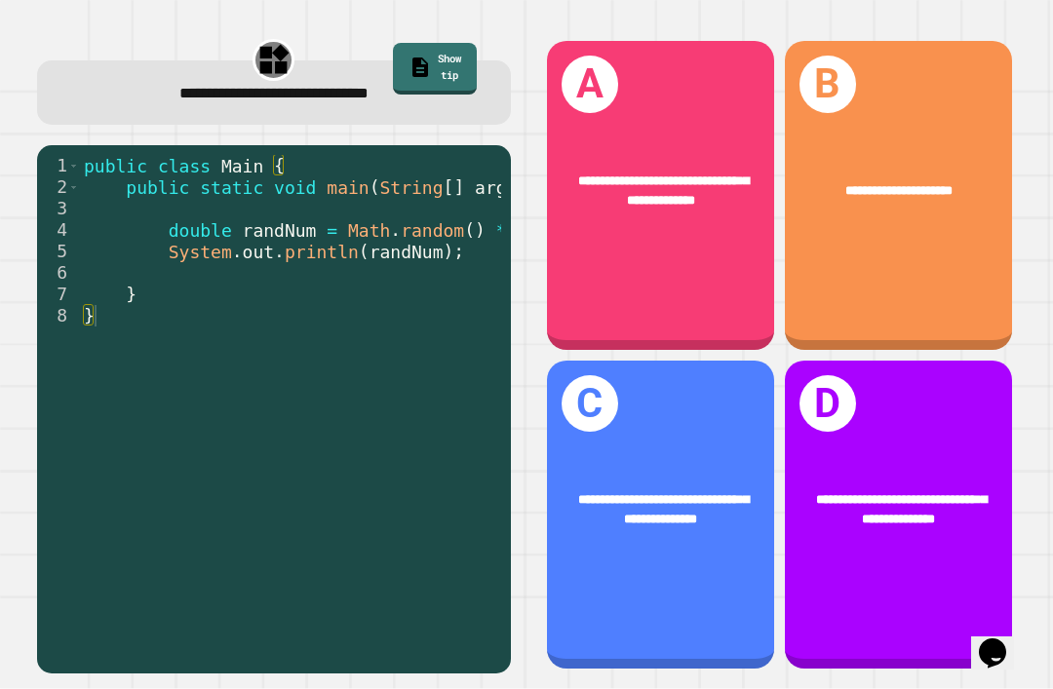
click at [647, 537] on div "**********" at bounding box center [660, 510] width 227 height 90
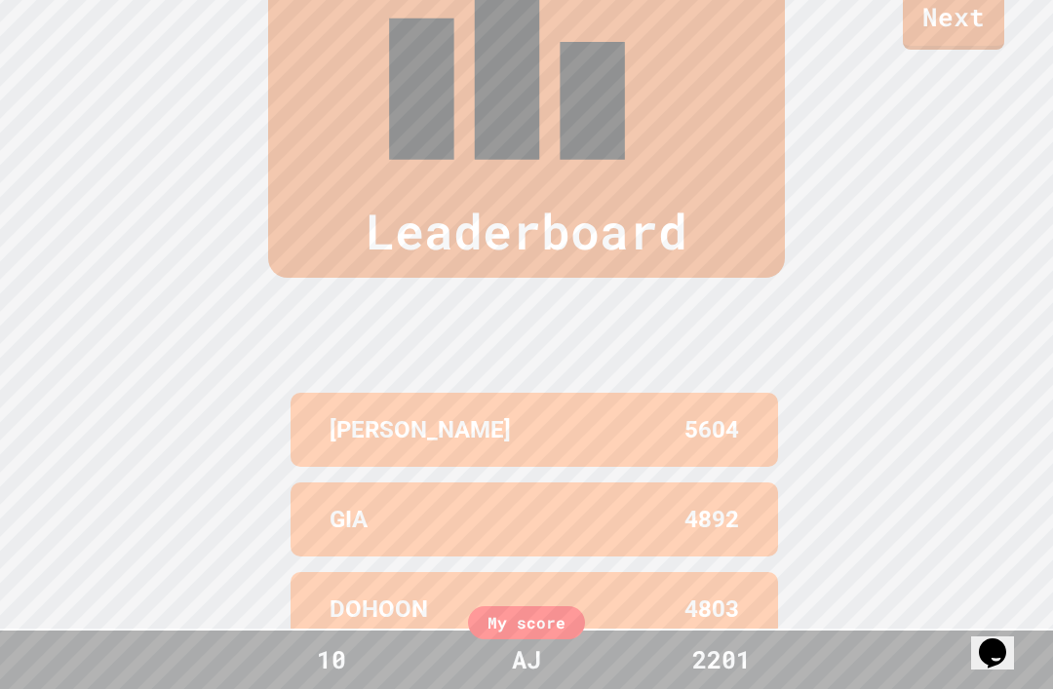
scroll to position [749, 0]
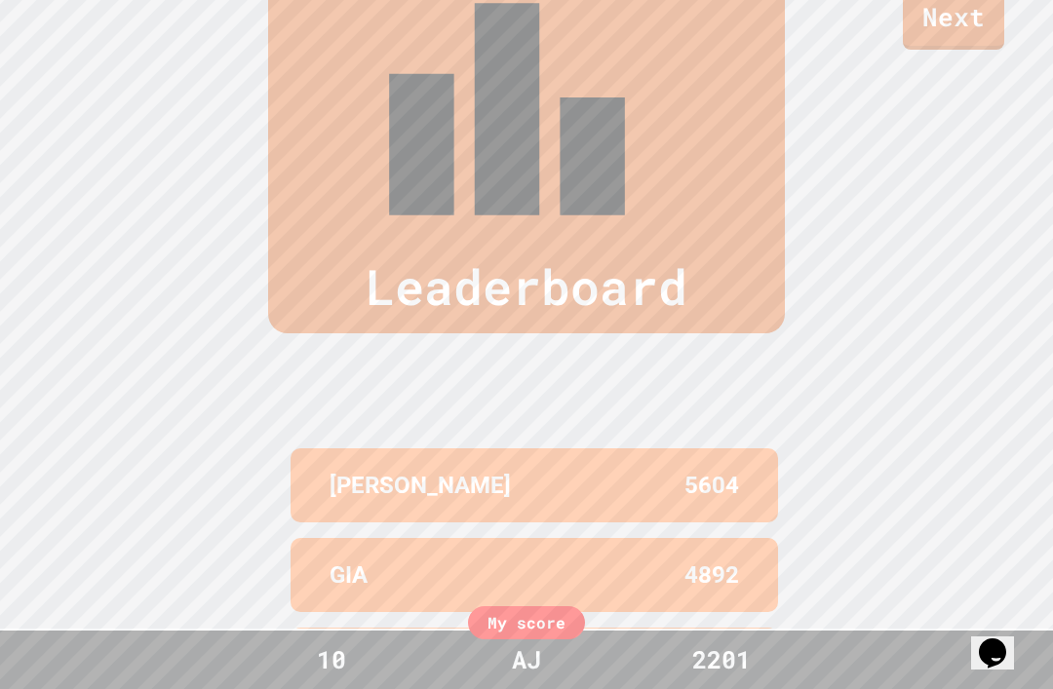
click at [291, 65] on div "Leaderboard" at bounding box center [526, 145] width 517 height 375
click at [310, 82] on div "Leaderboard" at bounding box center [526, 145] width 517 height 375
click at [508, 631] on div "My score" at bounding box center [526, 623] width 117 height 33
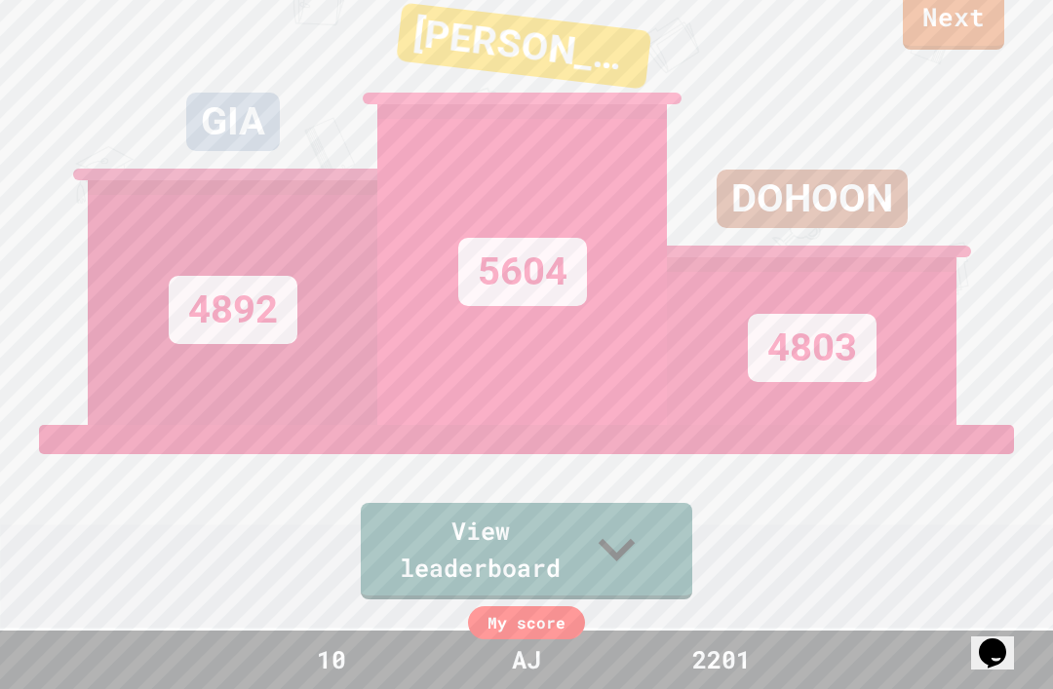
scroll to position [0, 0]
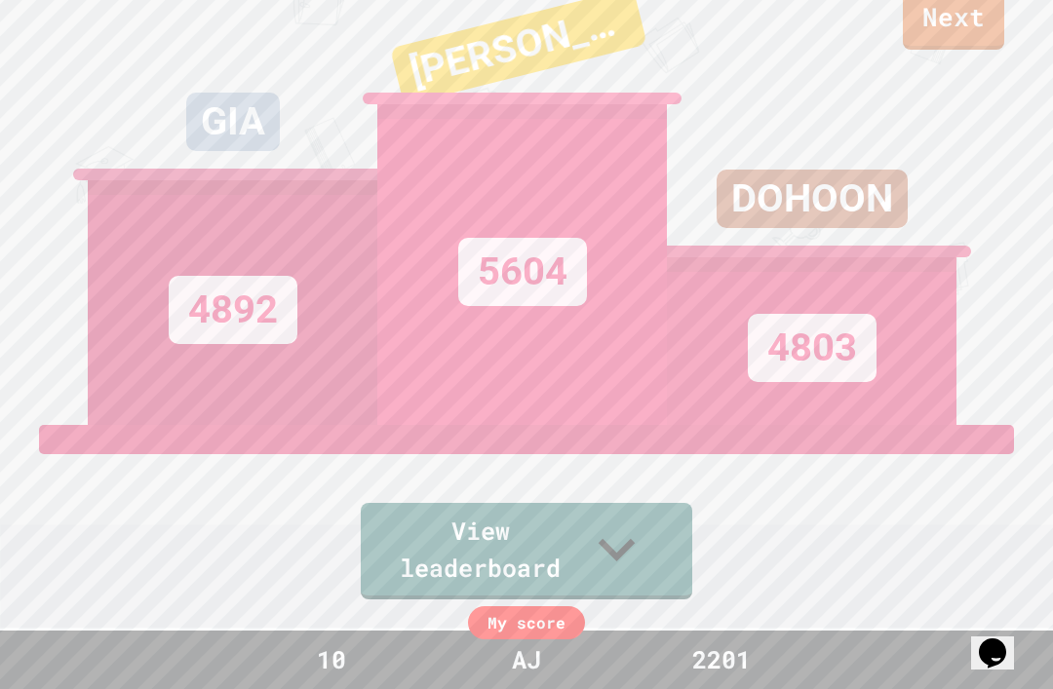
click at [903, 40] on div "DOHOON 4803" at bounding box center [812, 183] width 290 height 486
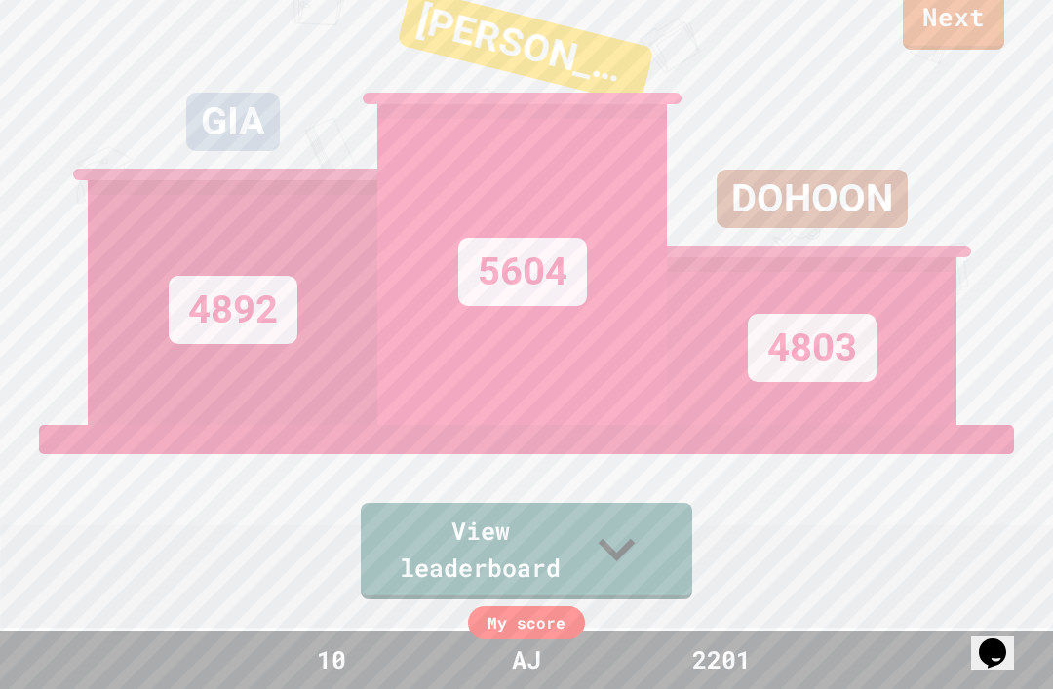
click at [908, 31] on link "Next" at bounding box center [953, 18] width 101 height 61
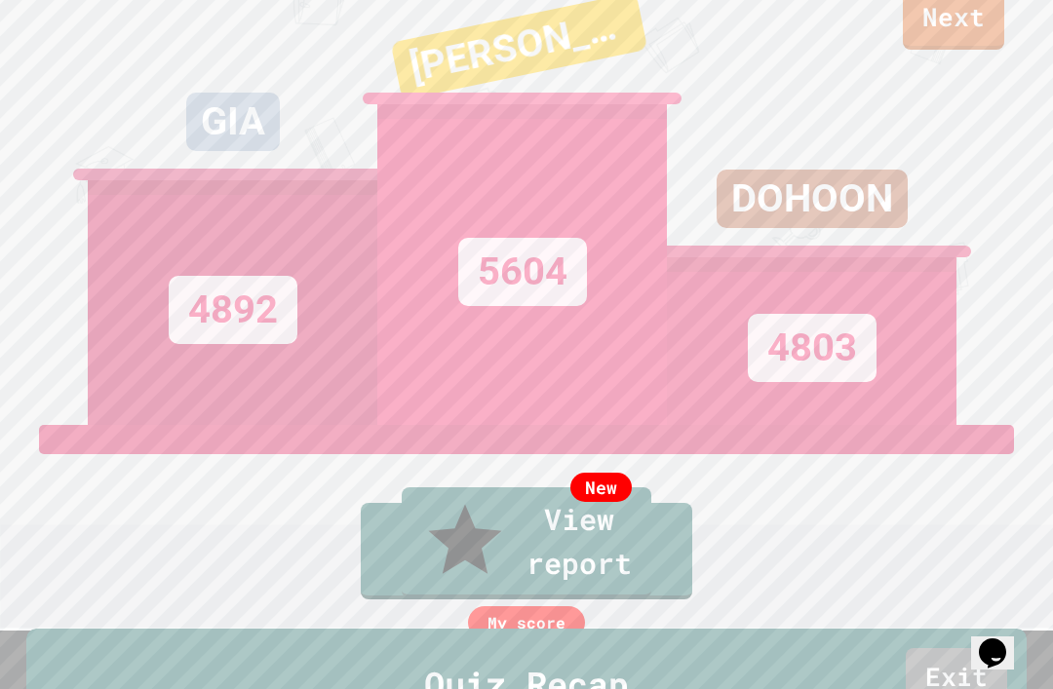
click at [932, 649] on link "Exit" at bounding box center [956, 679] width 101 height 61
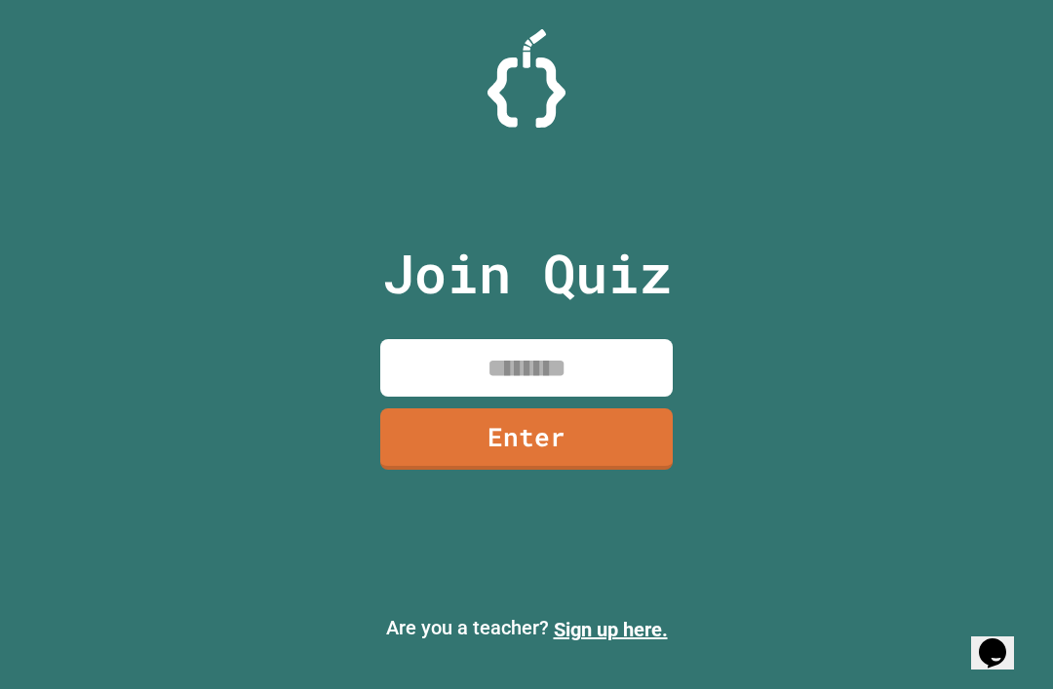
scroll to position [62, 0]
